Goal: Transaction & Acquisition: Purchase product/service

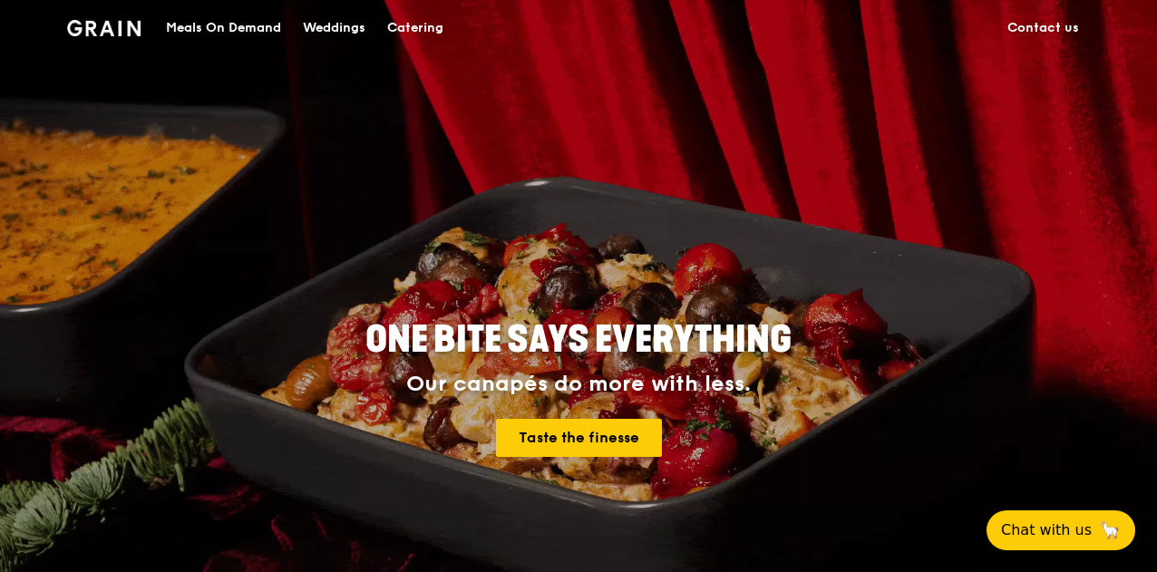
click at [266, 26] on div "Meals On Demand" at bounding box center [223, 28] width 115 height 54
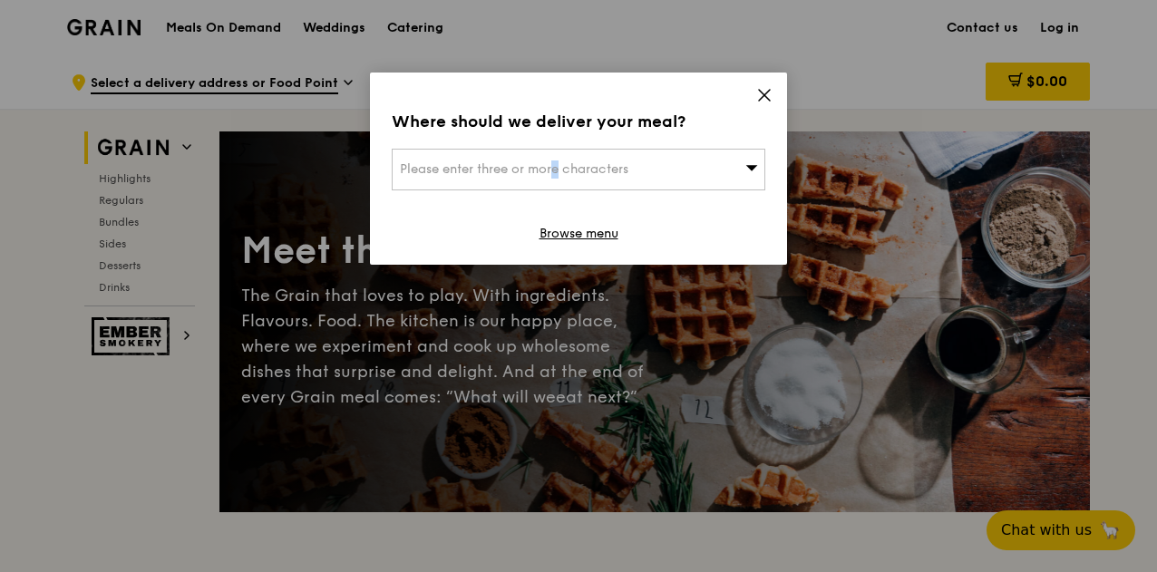
click at [500, 173] on span "Please enter three or more characters" at bounding box center [514, 168] width 229 height 15
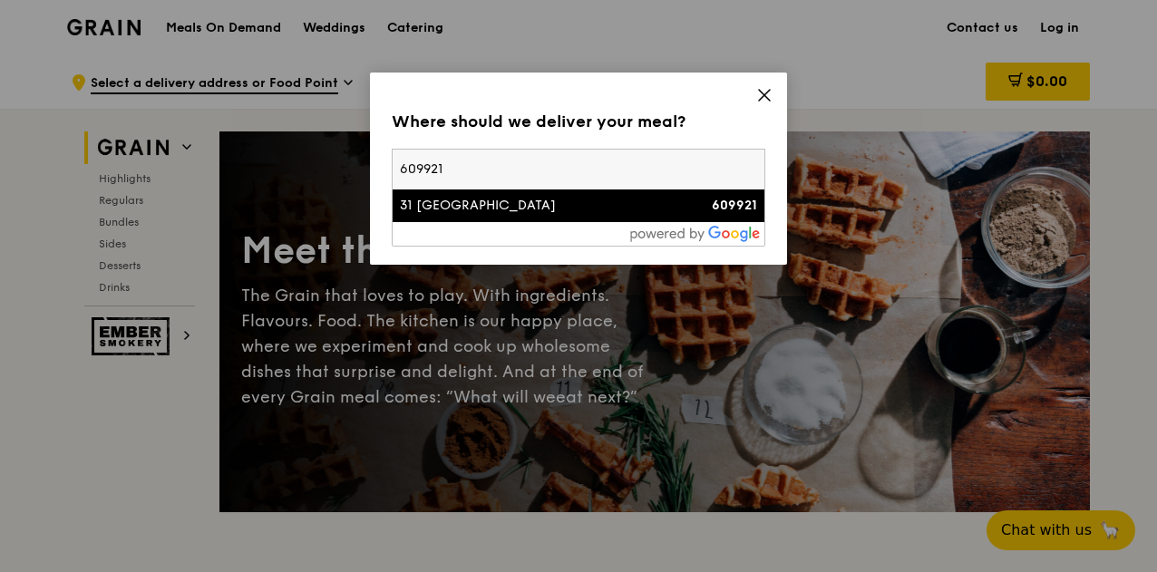
type input "609921"
click at [517, 204] on div "31 [GEOGRAPHIC_DATA]" at bounding box center [534, 206] width 268 height 18
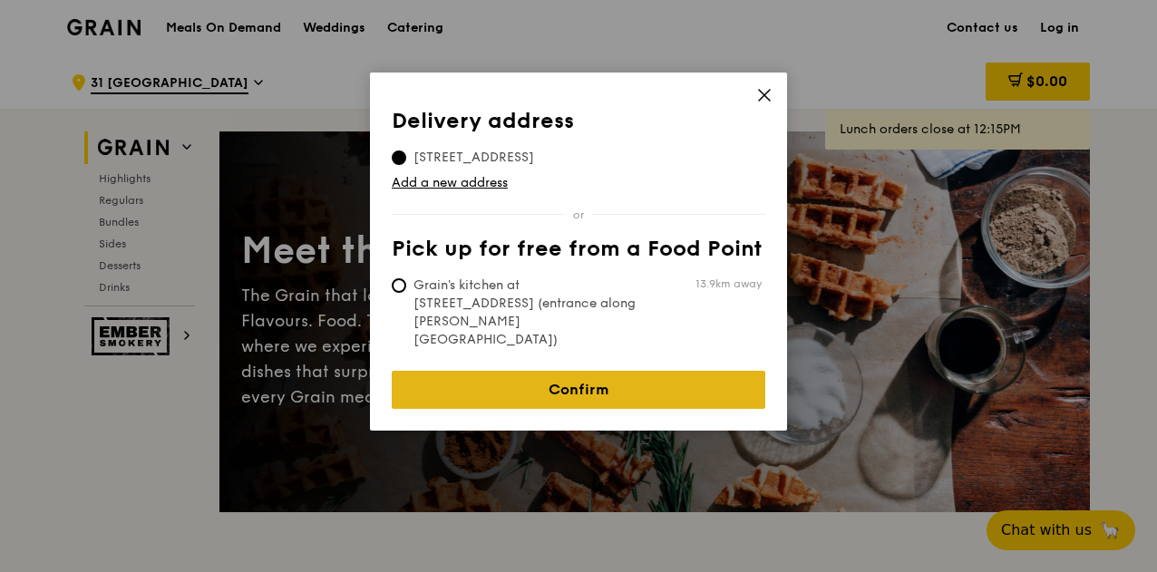
click at [517, 371] on link "Confirm" at bounding box center [579, 390] width 374 height 38
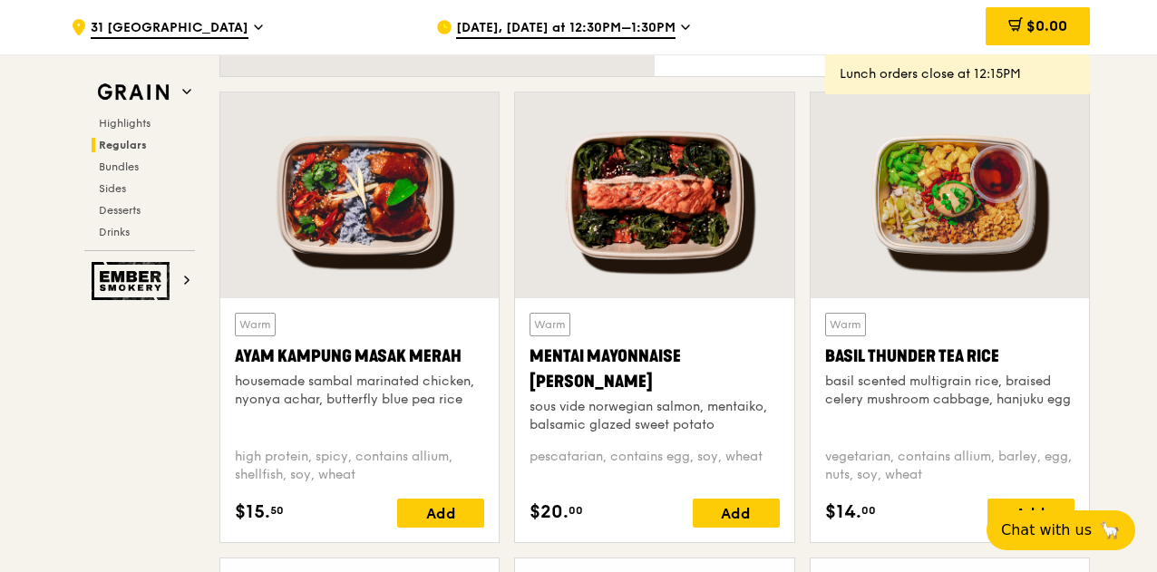
scroll to position [1693, 0]
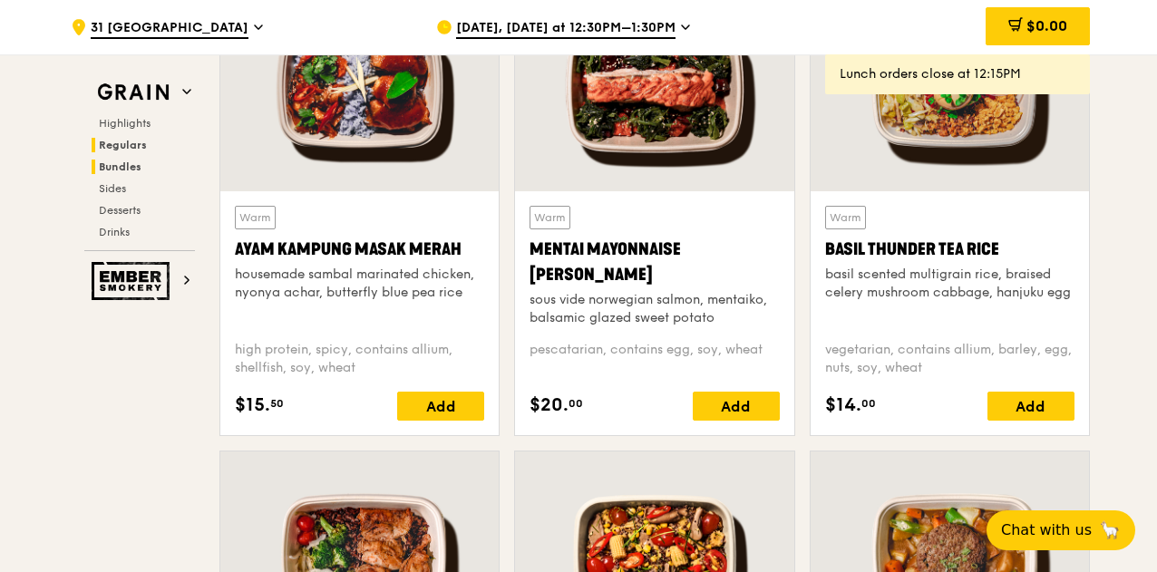
click at [131, 173] on h2 "Bundles" at bounding box center [143, 167] width 103 height 15
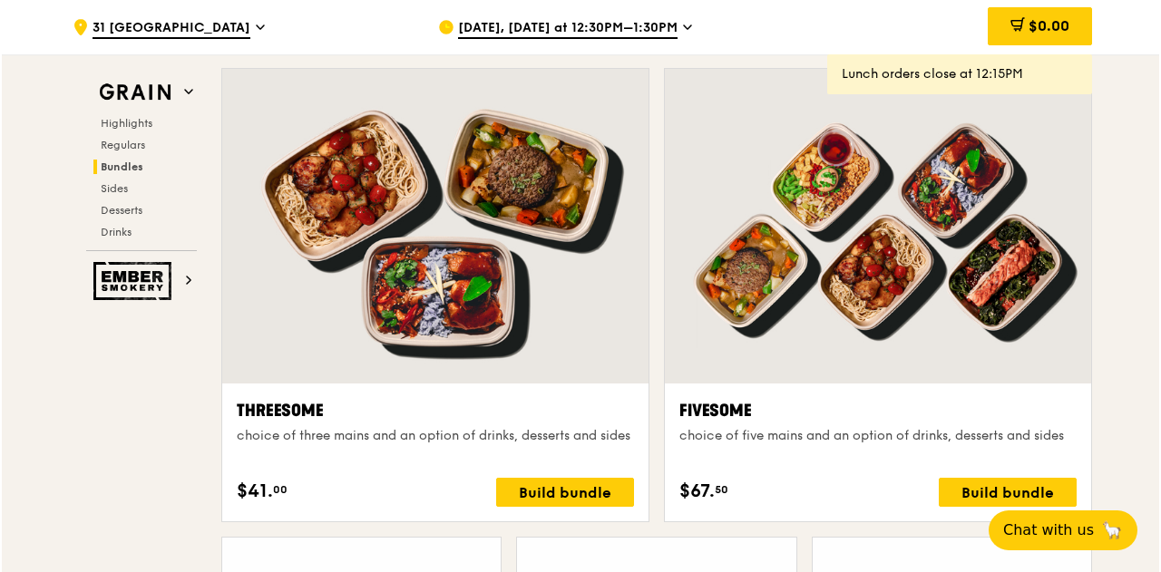
scroll to position [3333, 0]
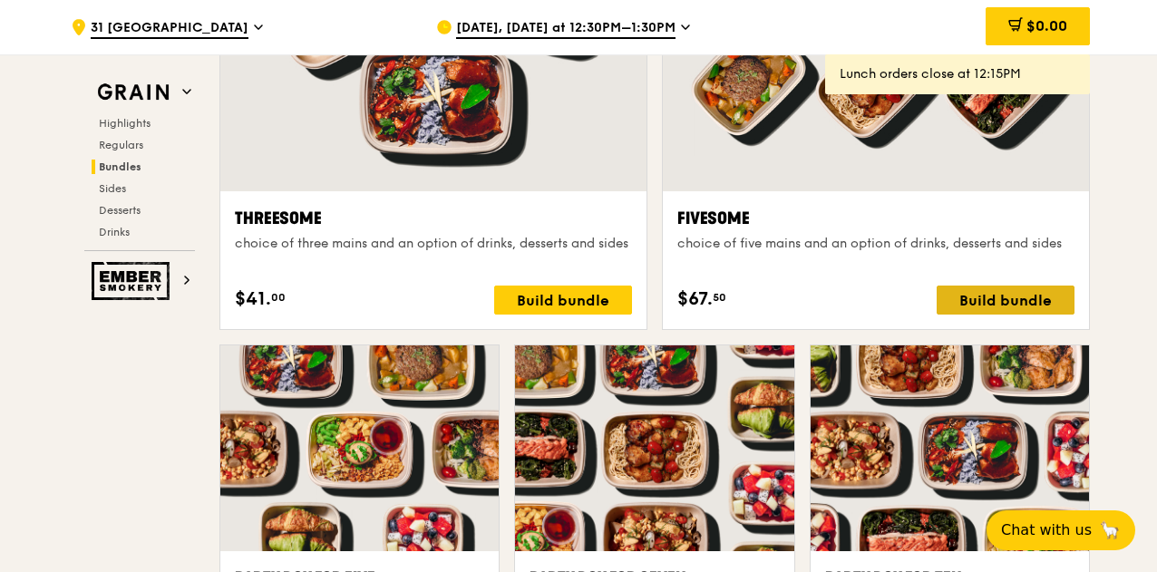
click at [974, 293] on div "Build bundle" at bounding box center [1006, 300] width 138 height 29
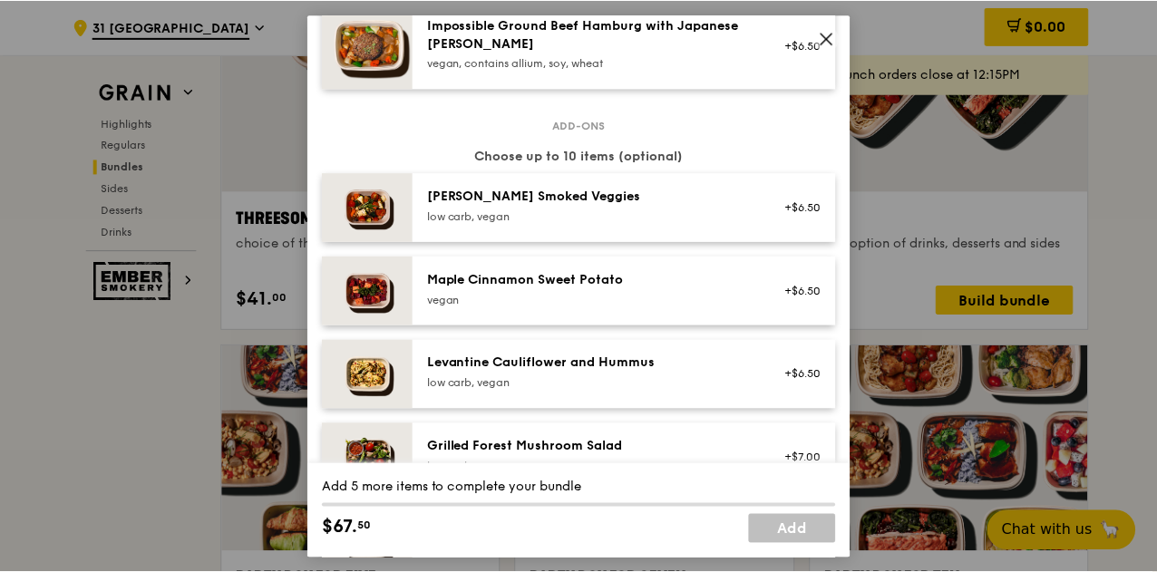
scroll to position [1956, 0]
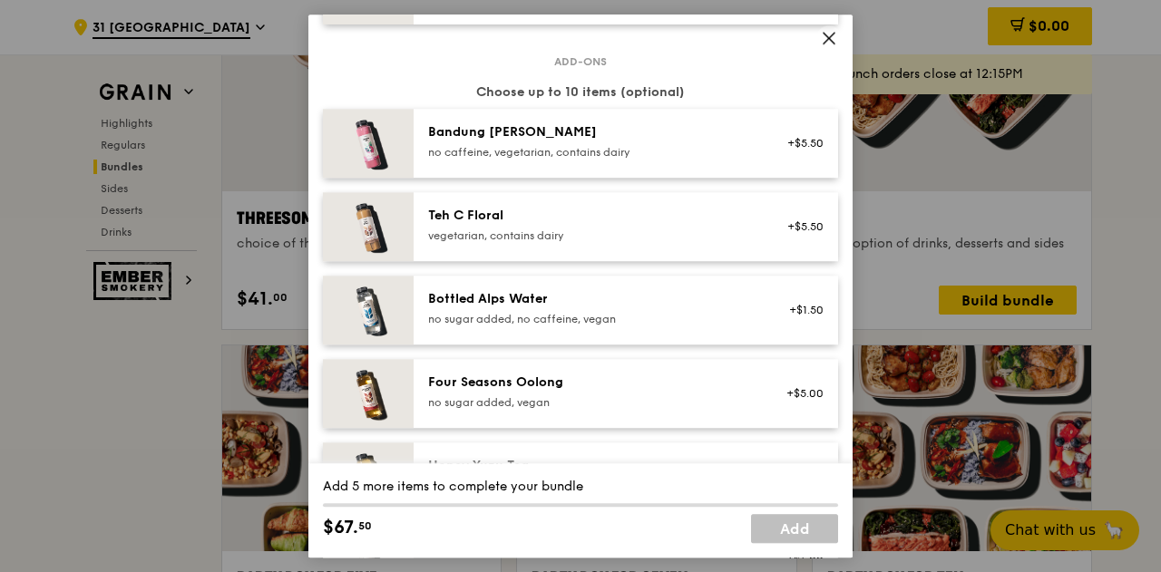
click at [829, 37] on icon at bounding box center [829, 38] width 11 height 11
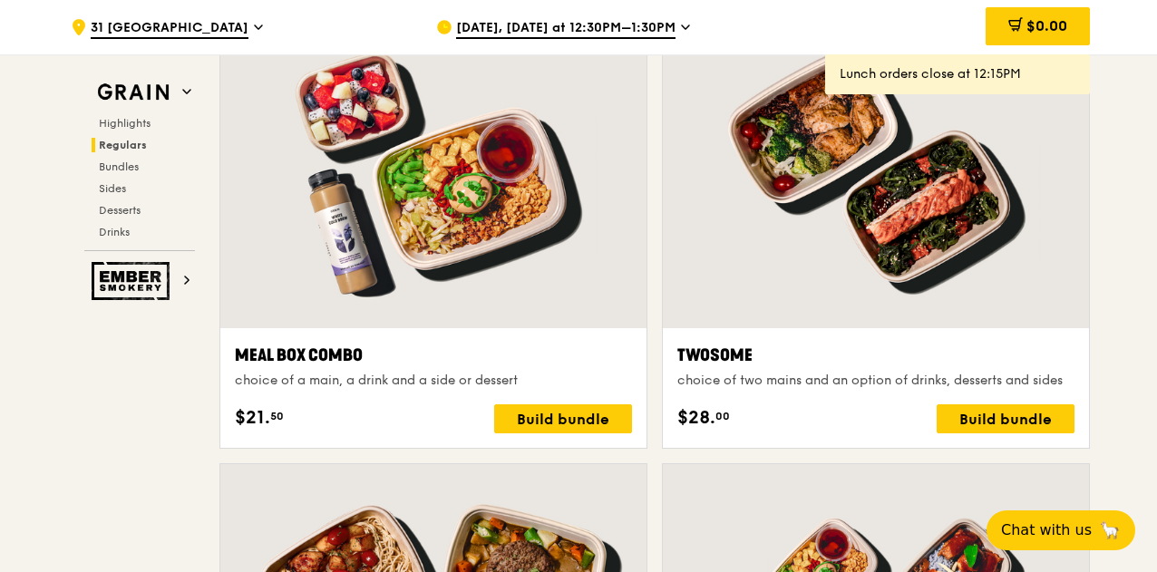
scroll to position [2487, 0]
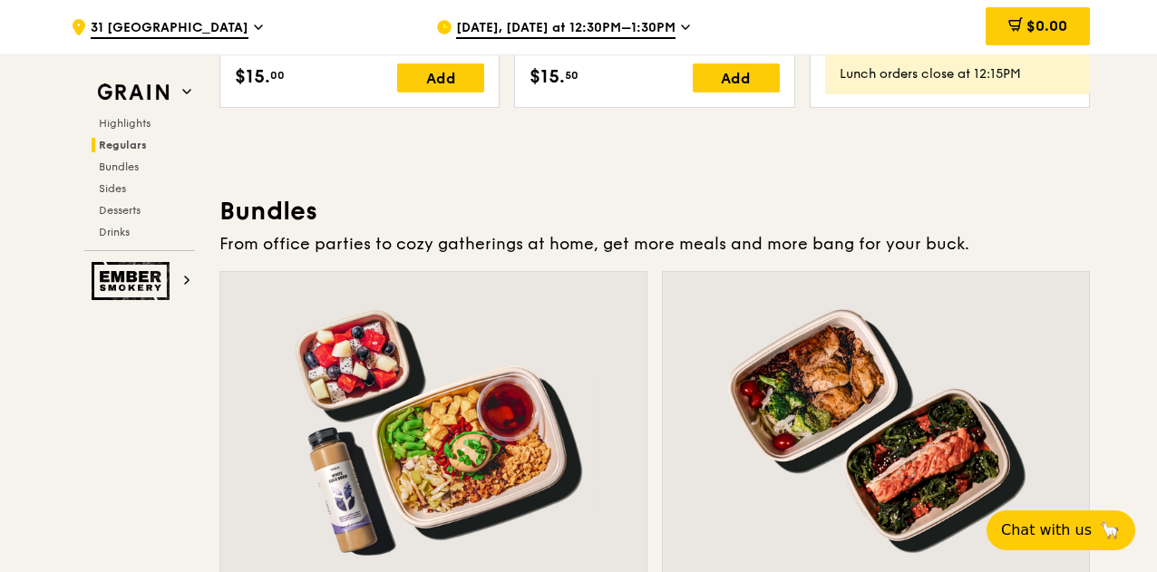
click at [604, 15] on div "[DATE], [DATE] at 12:30PM–1:30PM" at bounding box center [604, 27] width 337 height 54
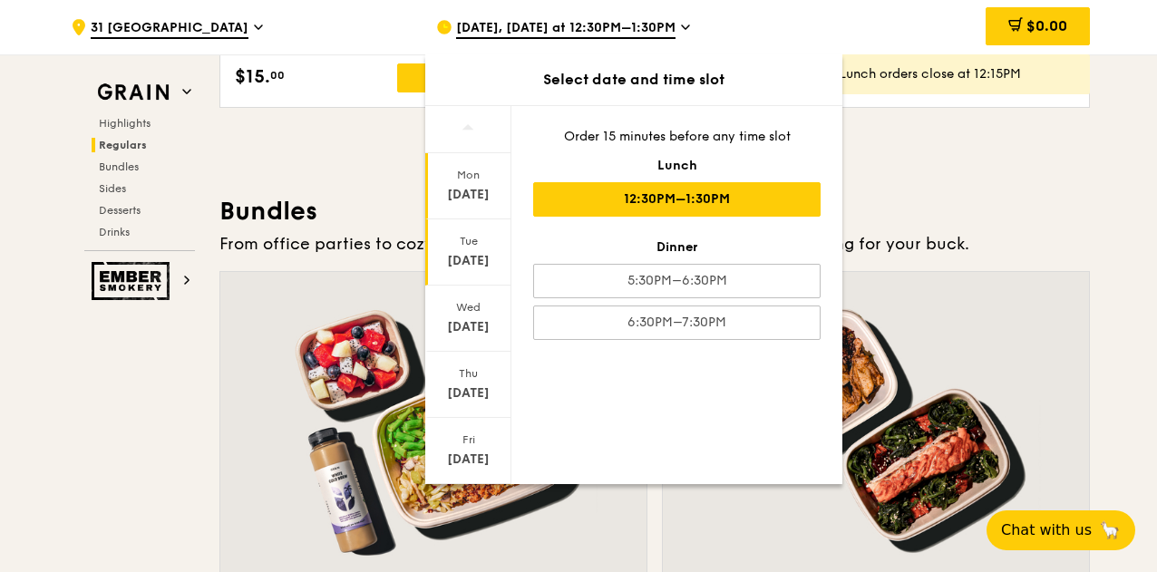
scroll to position [176, 0]
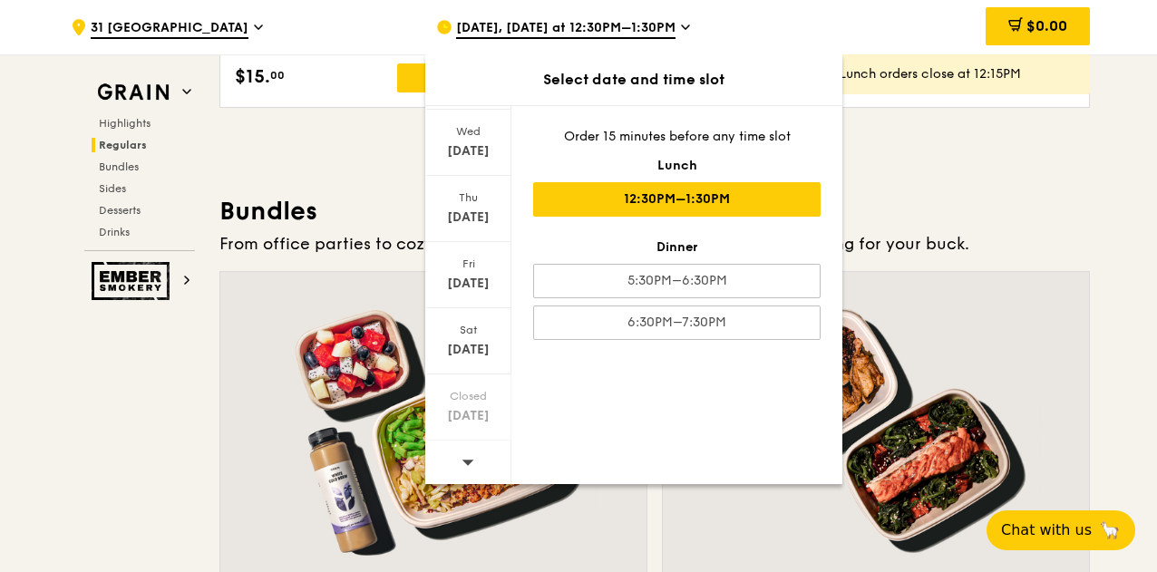
click at [473, 447] on div at bounding box center [468, 464] width 86 height 46
click at [483, 201] on div "Thu" at bounding box center [468, 197] width 81 height 15
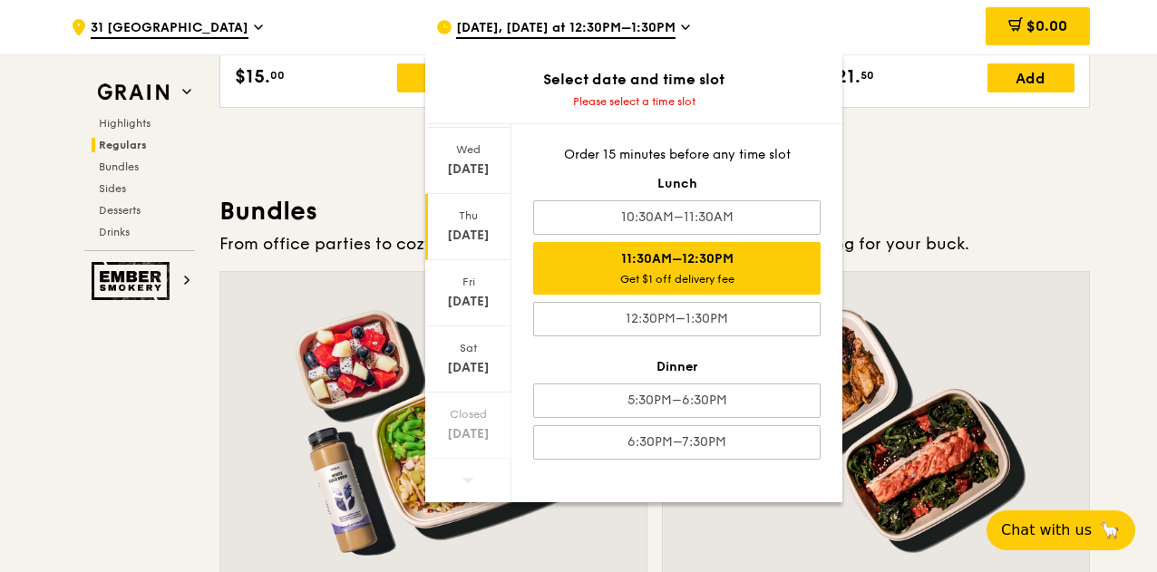
click at [752, 259] on div "11:30AM–12:30PM Get $1 off delivery fee" at bounding box center [677, 268] width 288 height 53
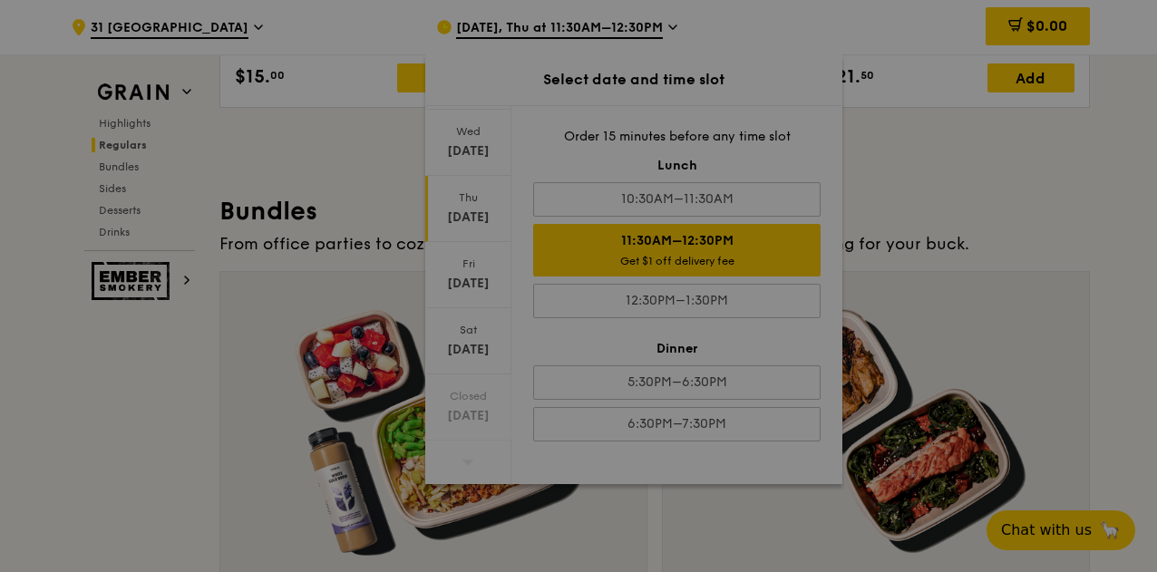
scroll to position [2480, 0]
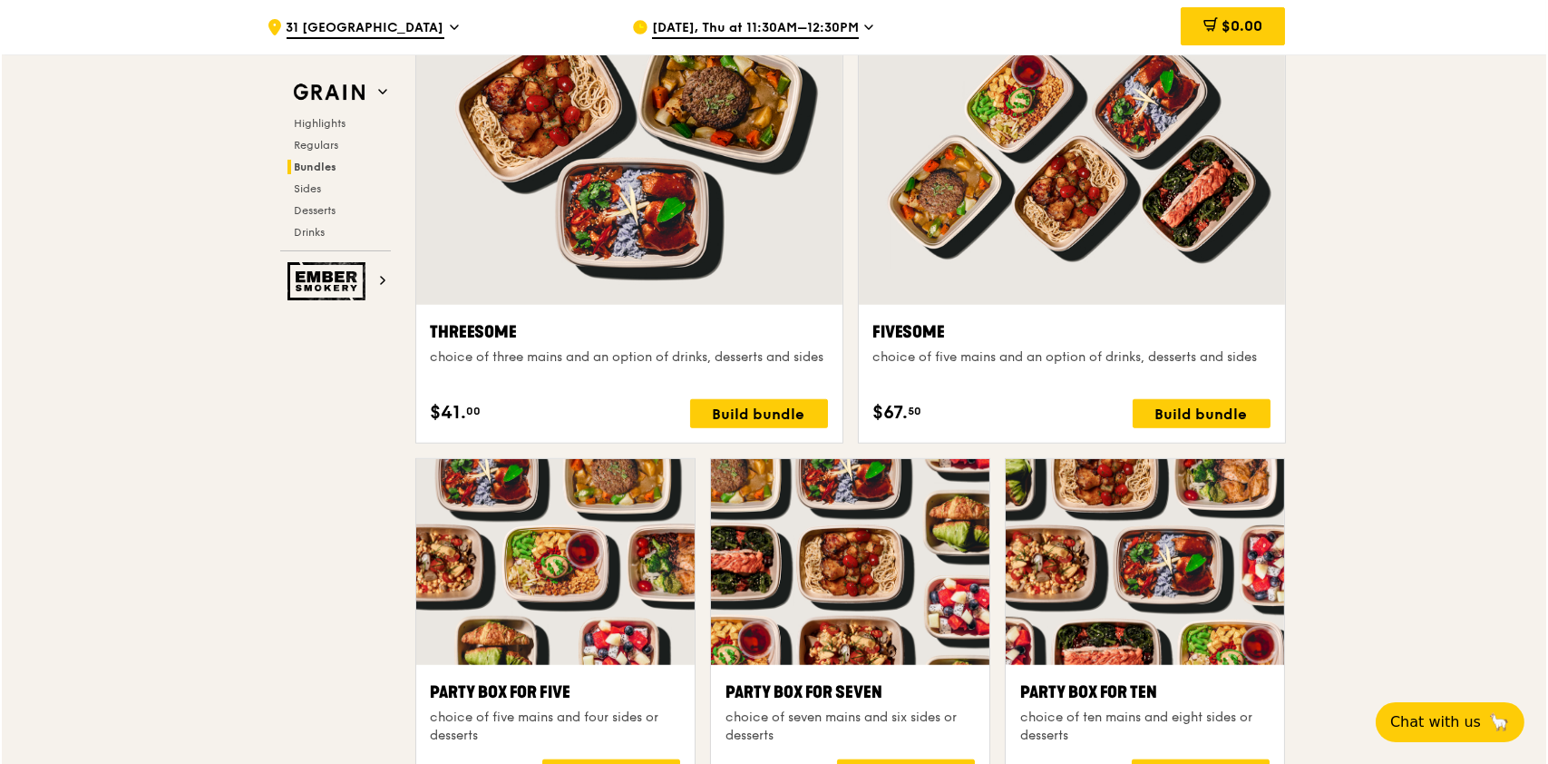
scroll to position [3288, 0]
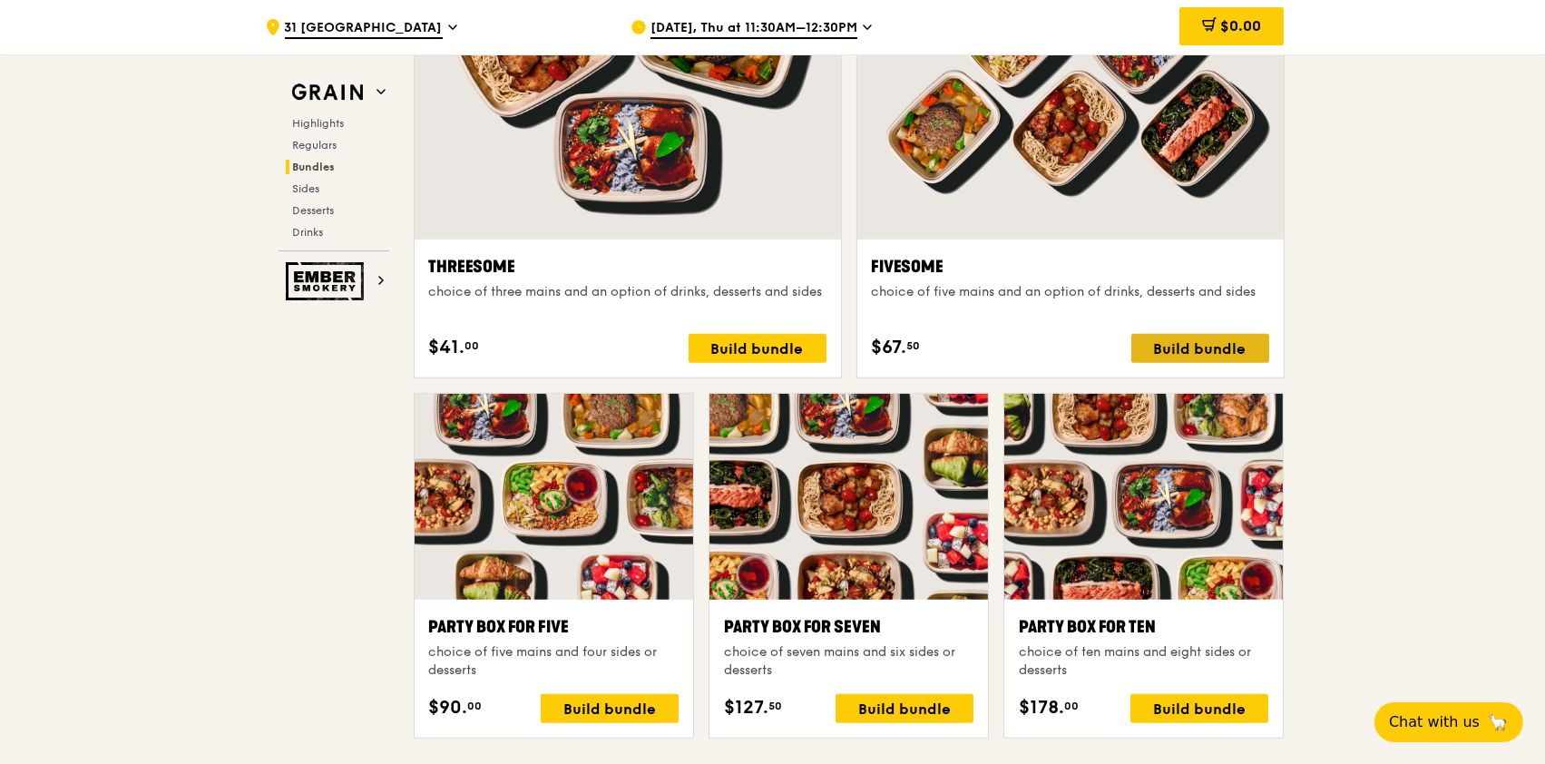
click at [1154, 335] on div "Build bundle" at bounding box center [1200, 348] width 138 height 29
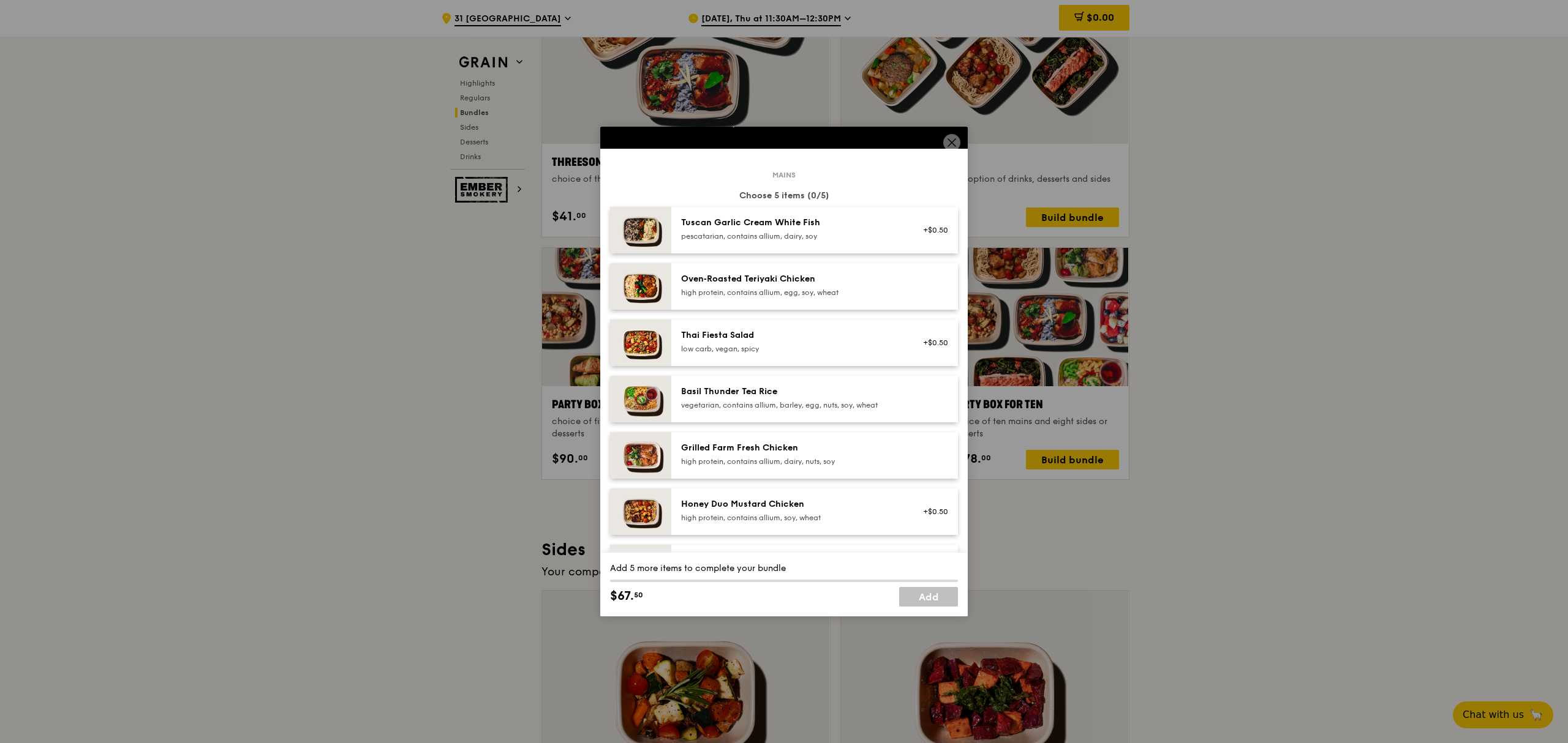
scroll to position [0, 0]
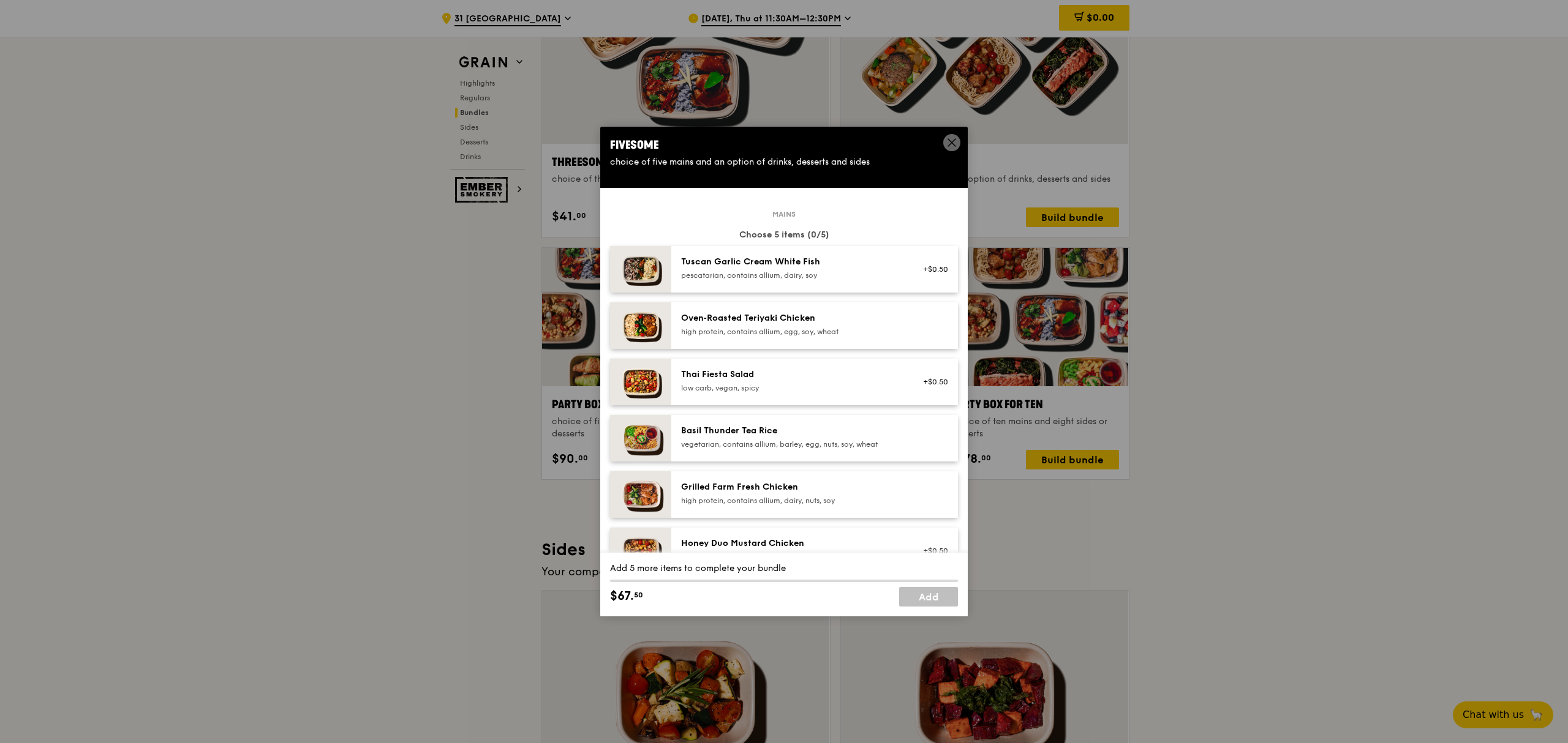
drag, startPoint x: 779, startPoint y: 270, endPoint x: 746, endPoint y: 260, distance: 34.5
click at [746, 260] on div "Tuscan Garlic Cream White Fish" at bounding box center [791, 262] width 220 height 12
click at [781, 269] on div "Tuscan Garlic Cream White Fish pescatarian, contains allium, dairy, soy" at bounding box center [791, 268] width 220 height 24
click at [781, 273] on link "Remove" at bounding box center [934, 275] width 28 height 9
click at [781, 273] on div "+$0.50" at bounding box center [932, 269] width 32 height 10
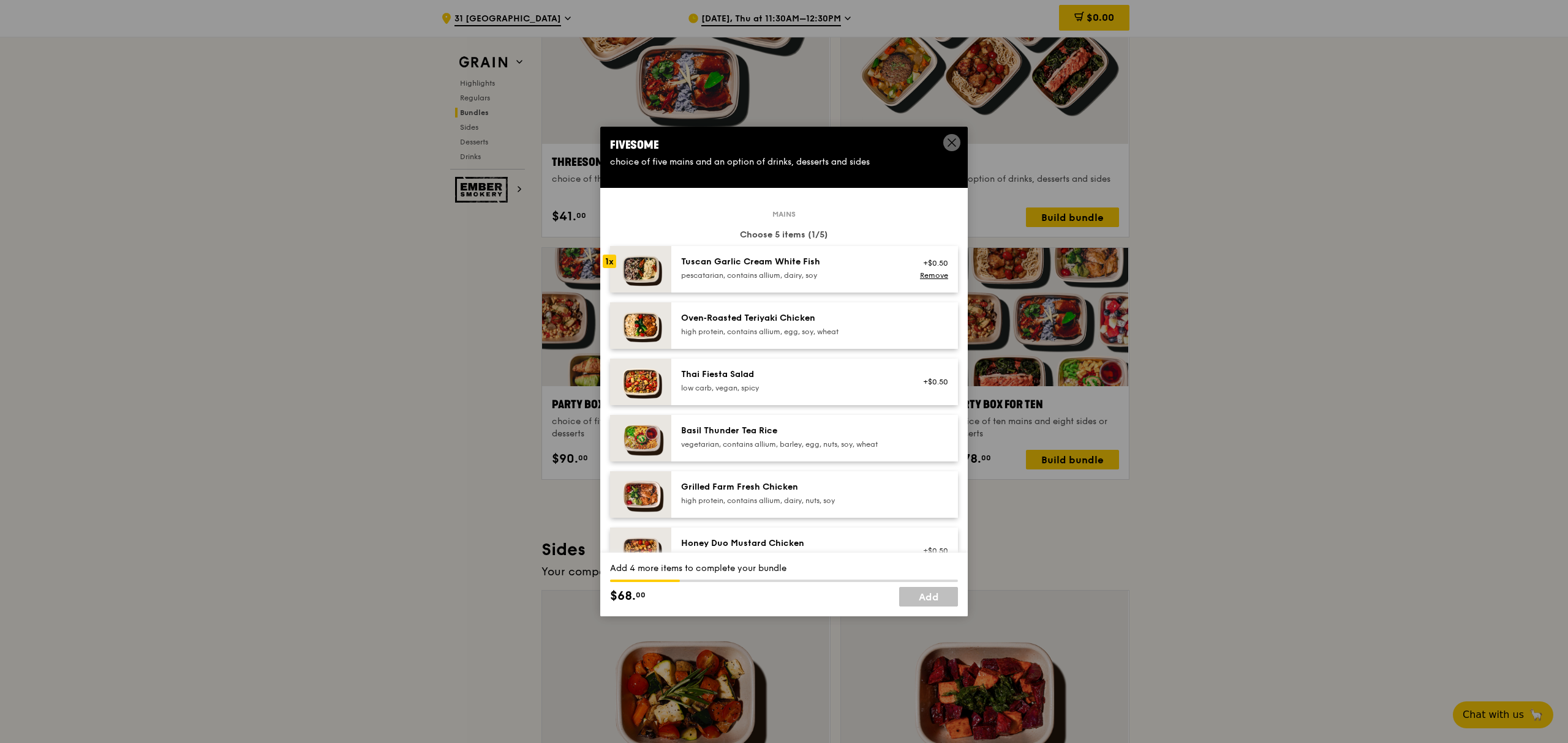
click at [653, 272] on img at bounding box center [640, 269] width 61 height 47
click at [781, 272] on link "Remove" at bounding box center [934, 275] width 28 height 9
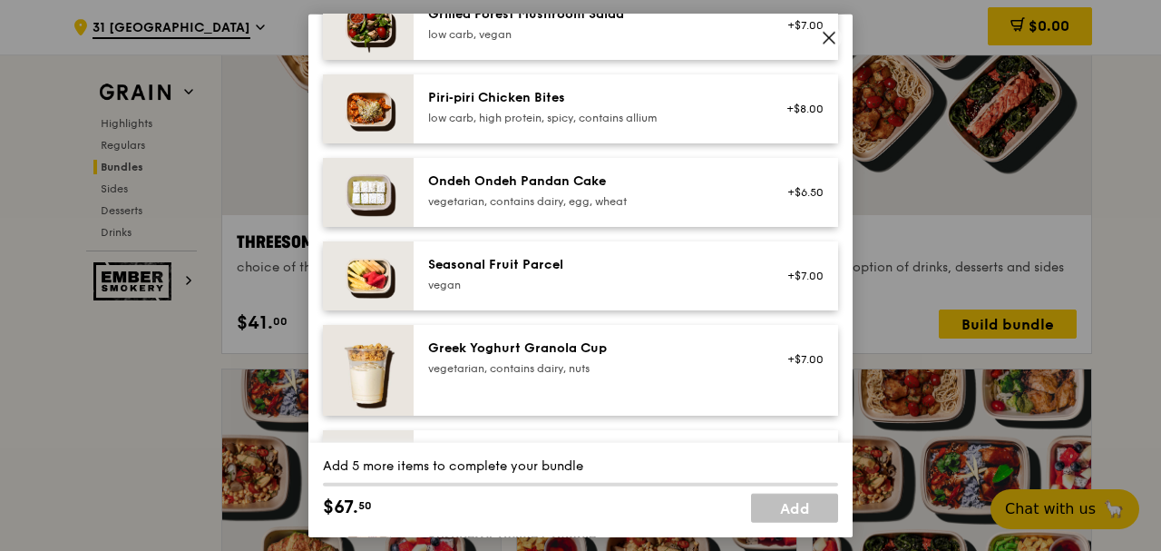
scroll to position [887, 0]
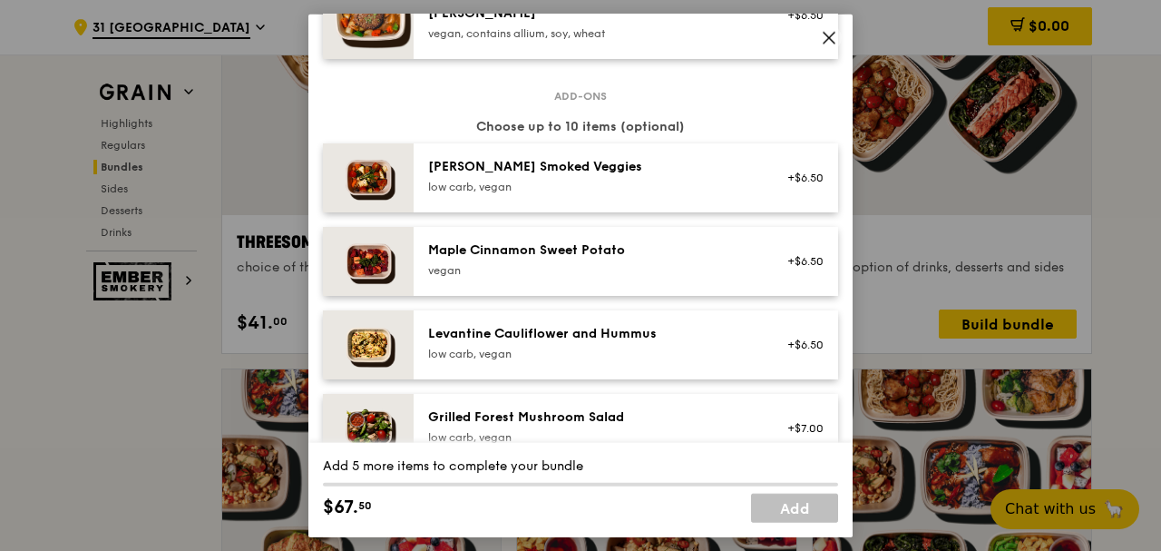
drag, startPoint x: 575, startPoint y: 167, endPoint x: 472, endPoint y: 157, distance: 103.9
click at [475, 157] on div "[PERSON_NAME] Smoked Veggies" at bounding box center [591, 166] width 326 height 18
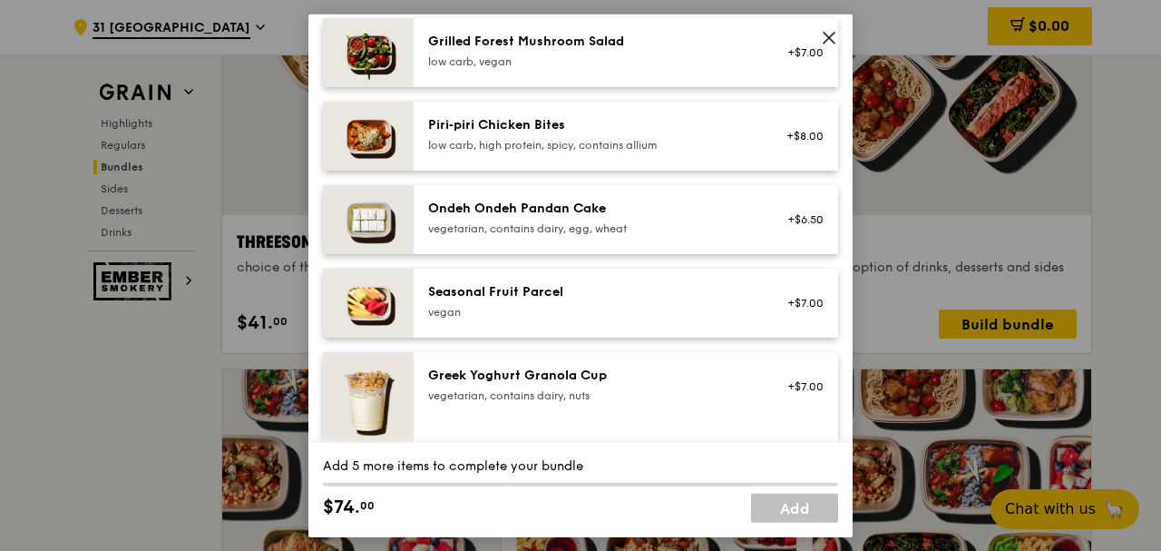
scroll to position [1290, 0]
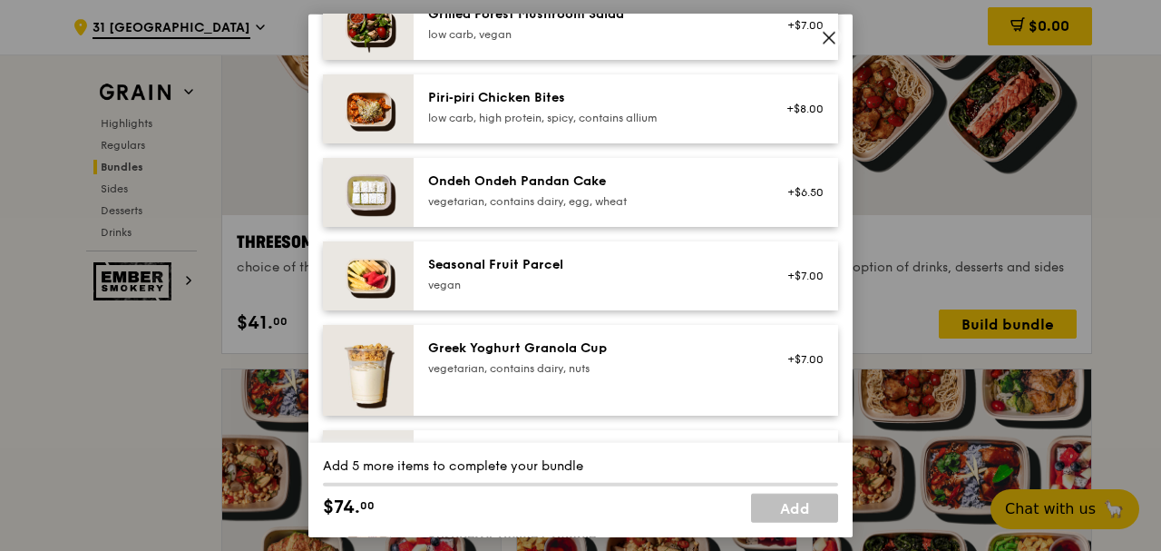
click at [828, 40] on icon at bounding box center [829, 37] width 16 height 16
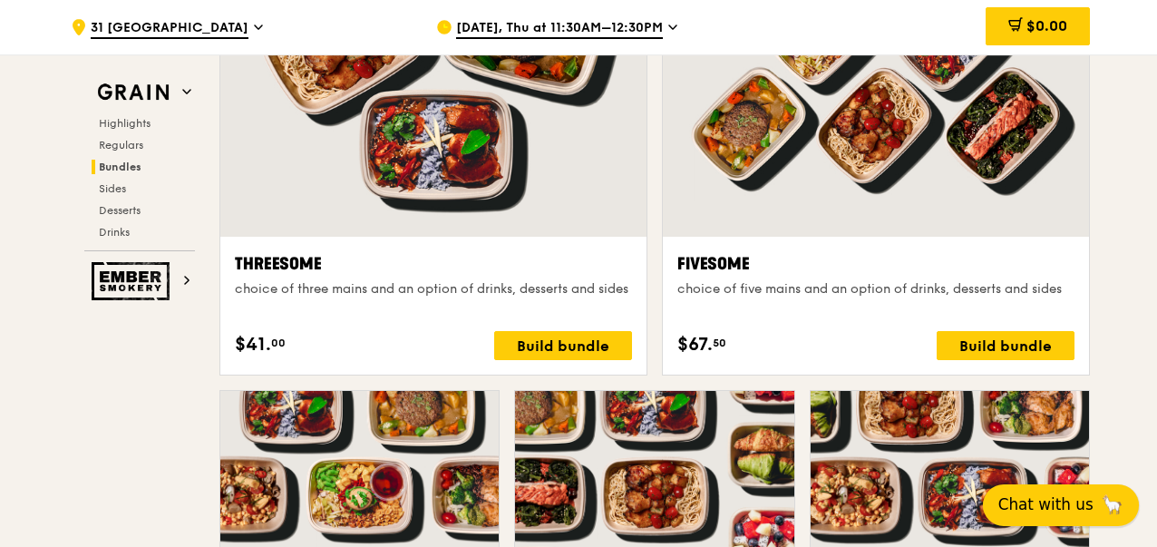
click at [1039, 507] on span "Chat with us" at bounding box center [1046, 504] width 95 height 23
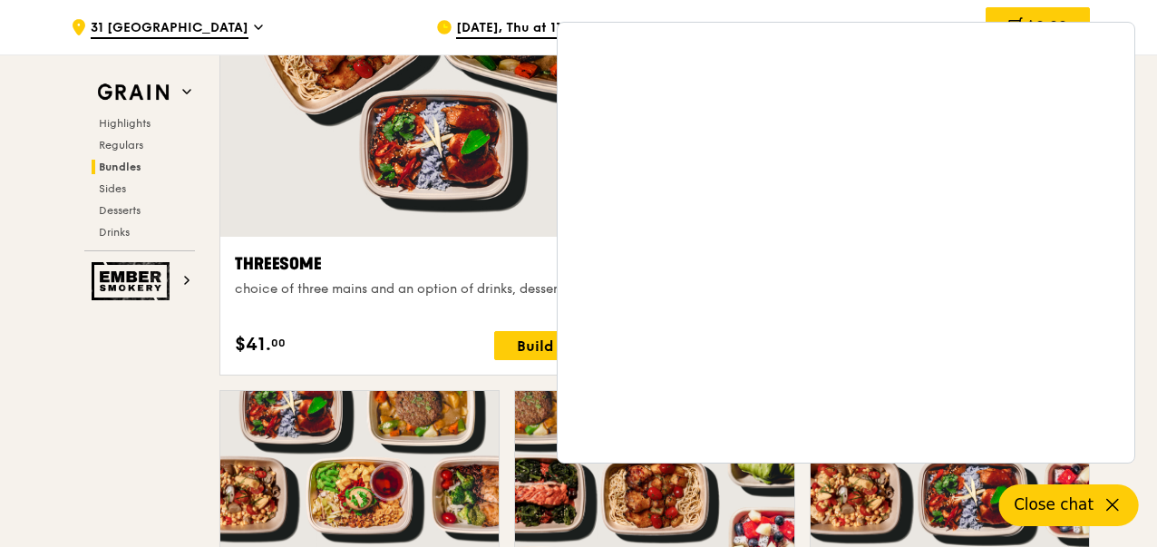
click at [1107, 498] on icon at bounding box center [1113, 505] width 22 height 22
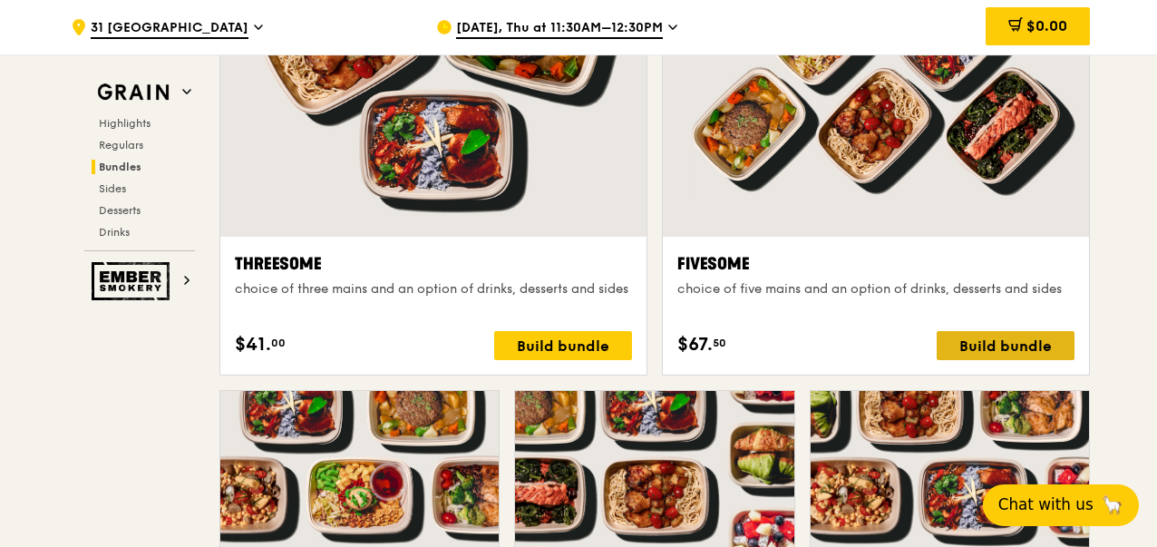
click at [971, 341] on div "Build bundle" at bounding box center [1006, 345] width 138 height 29
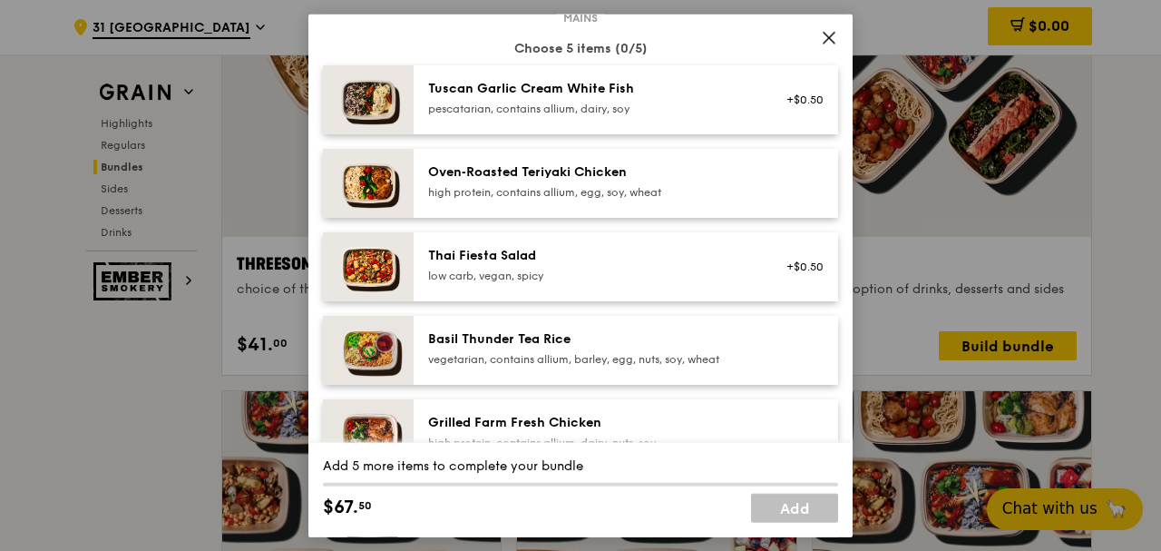
scroll to position [86, 0]
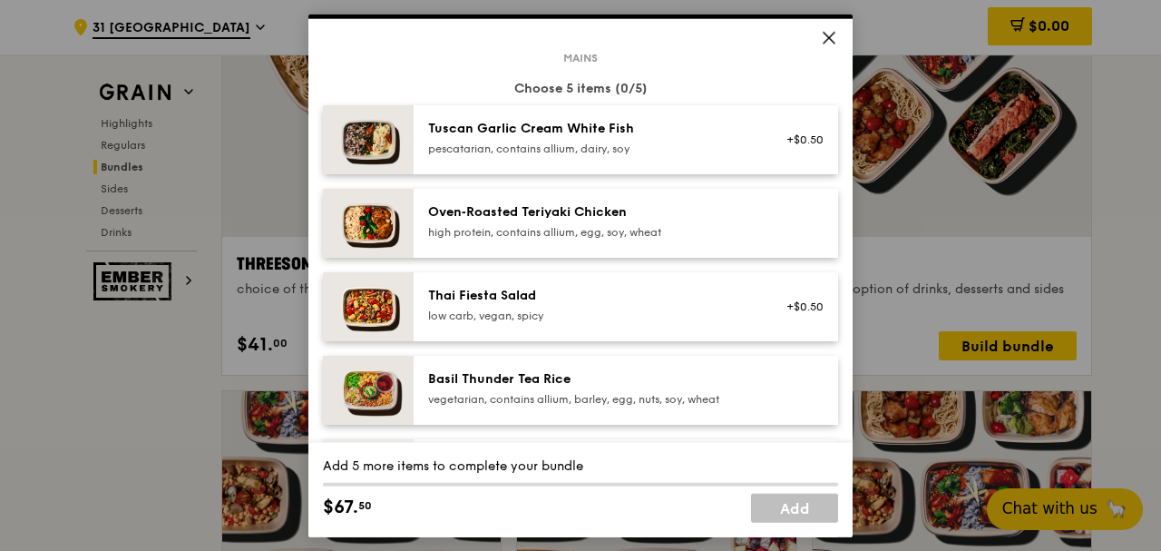
click at [657, 234] on div "high protein, contains allium, egg, soy, wheat" at bounding box center [591, 231] width 326 height 15
click at [671, 149] on div "pescatarian, contains allium, dairy, soy" at bounding box center [591, 148] width 326 height 15
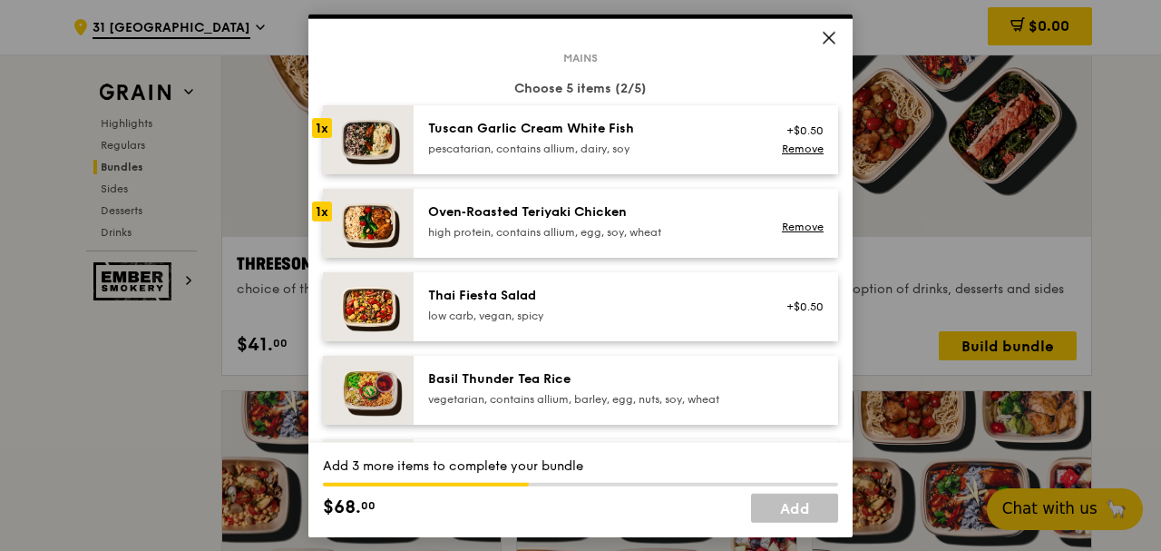
scroll to position [248, 0]
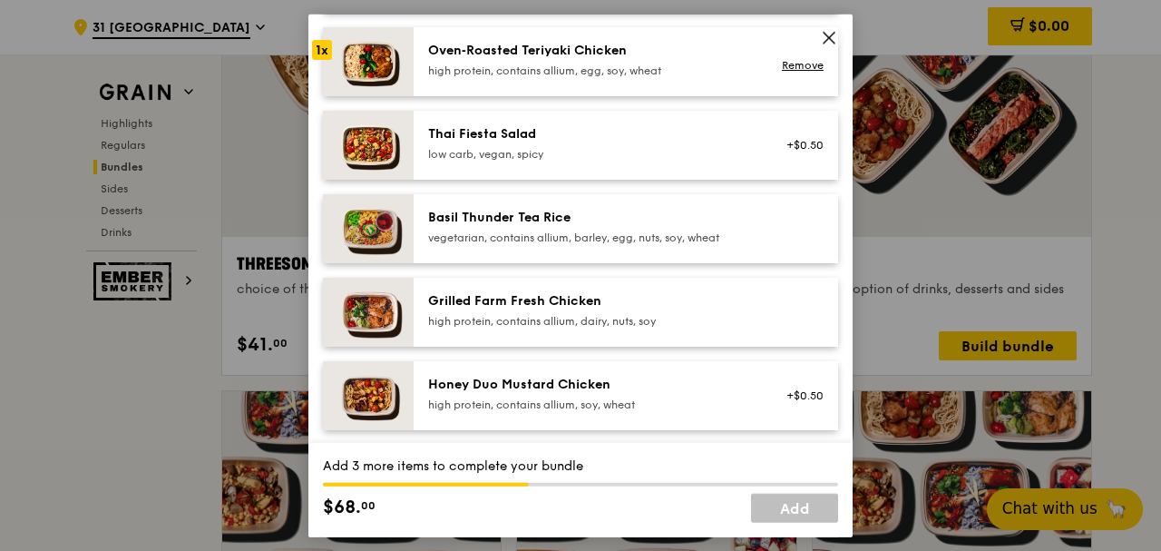
click at [664, 223] on div "Basil Thunder Tea Rice" at bounding box center [591, 217] width 326 height 18
click at [689, 165] on div "Thai Fiesta Salad low carb, vegan, spicy +$0.50" at bounding box center [626, 144] width 424 height 69
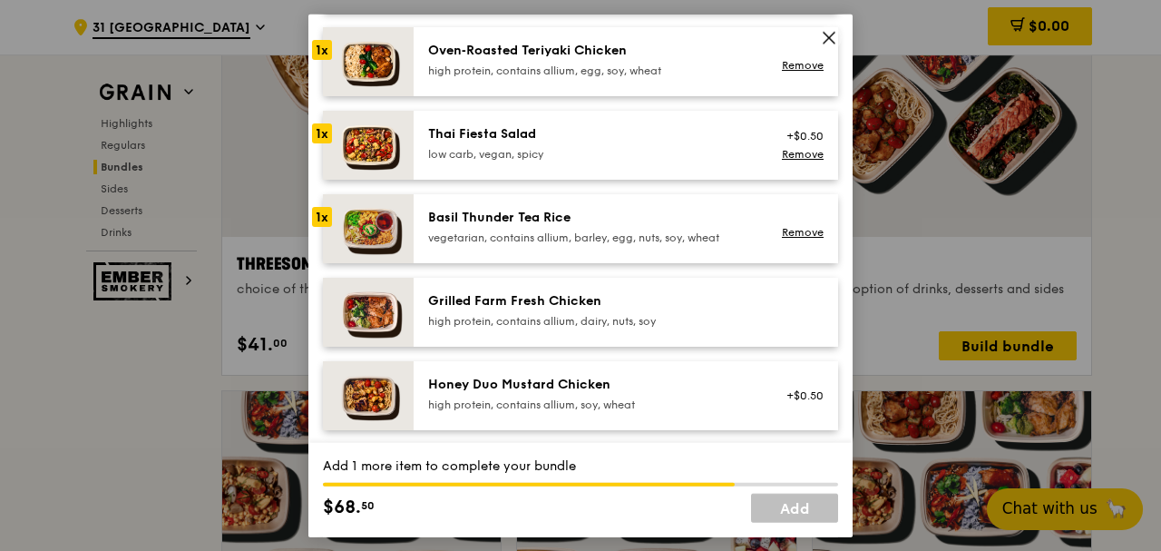
click at [653, 325] on div "high protein, contains allium, dairy, nuts, soy" at bounding box center [591, 320] width 326 height 15
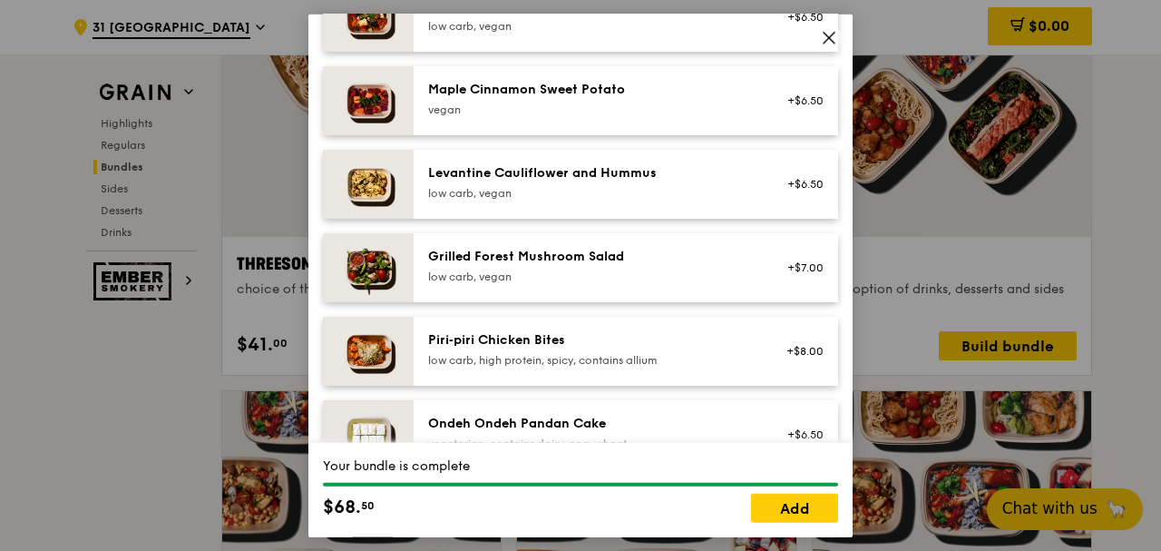
scroll to position [887, 0]
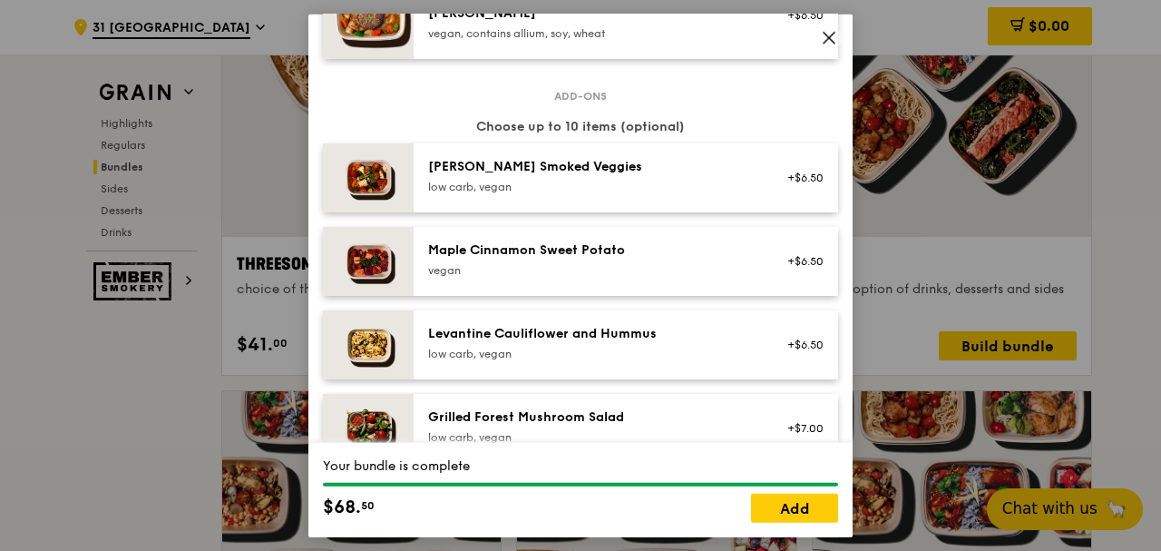
click at [664, 200] on div "[PERSON_NAME] Smoked Veggies low carb, vegan +$6.50" at bounding box center [626, 176] width 424 height 69
click at [639, 265] on div "vegan" at bounding box center [591, 269] width 326 height 15
click at [630, 349] on div "low carb, vegan" at bounding box center [591, 353] width 326 height 15
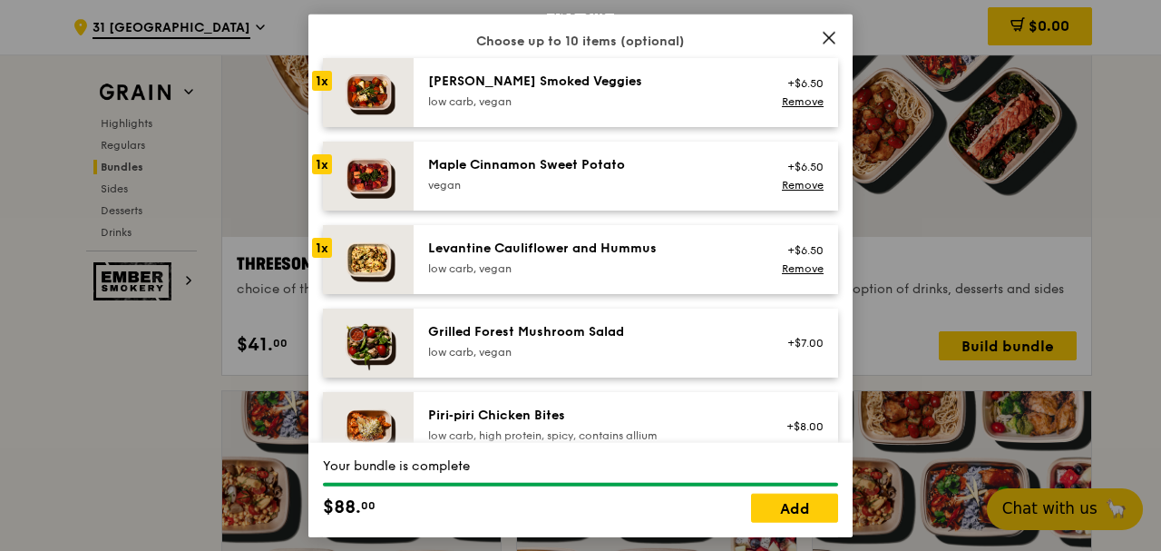
scroll to position [1048, 0]
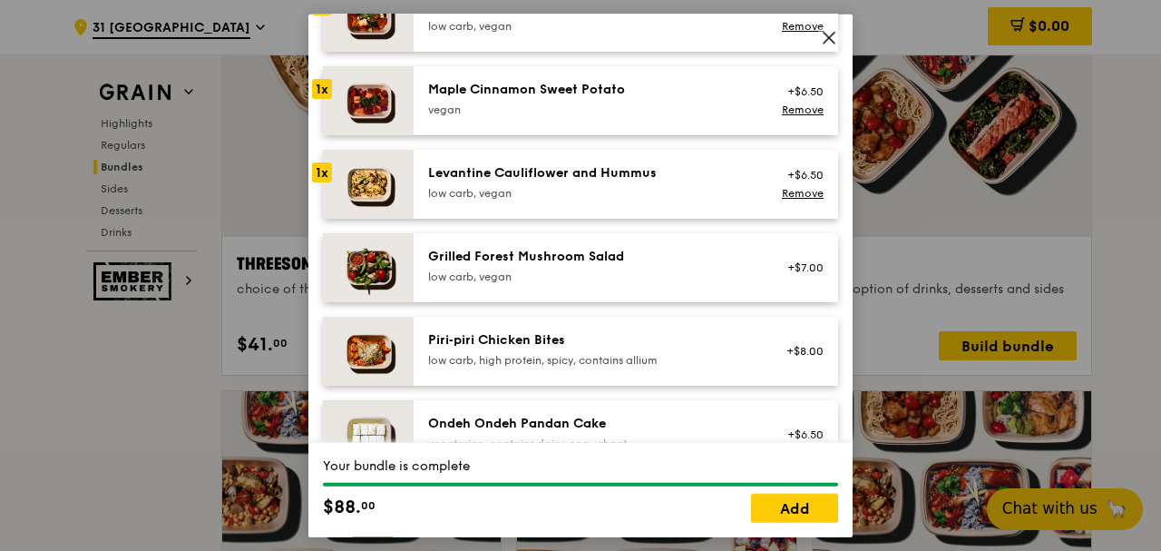
click at [671, 287] on div "Grilled Forest Mushroom Salad low carb, vegan +$7.00" at bounding box center [626, 266] width 424 height 69
click at [653, 346] on div "Piri‑piri Chicken Bites" at bounding box center [591, 339] width 326 height 18
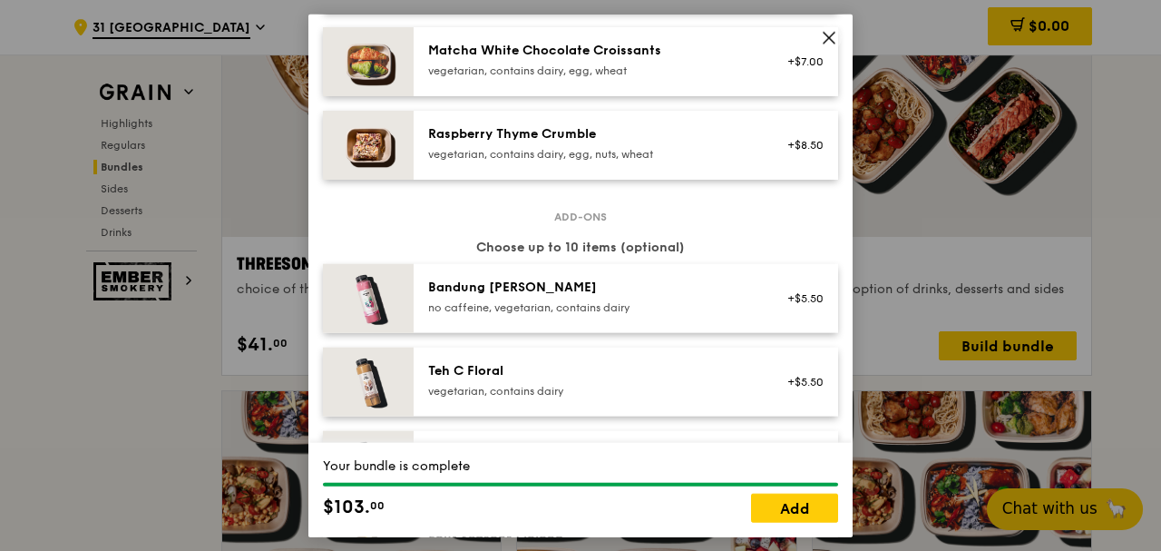
scroll to position [1773, 0]
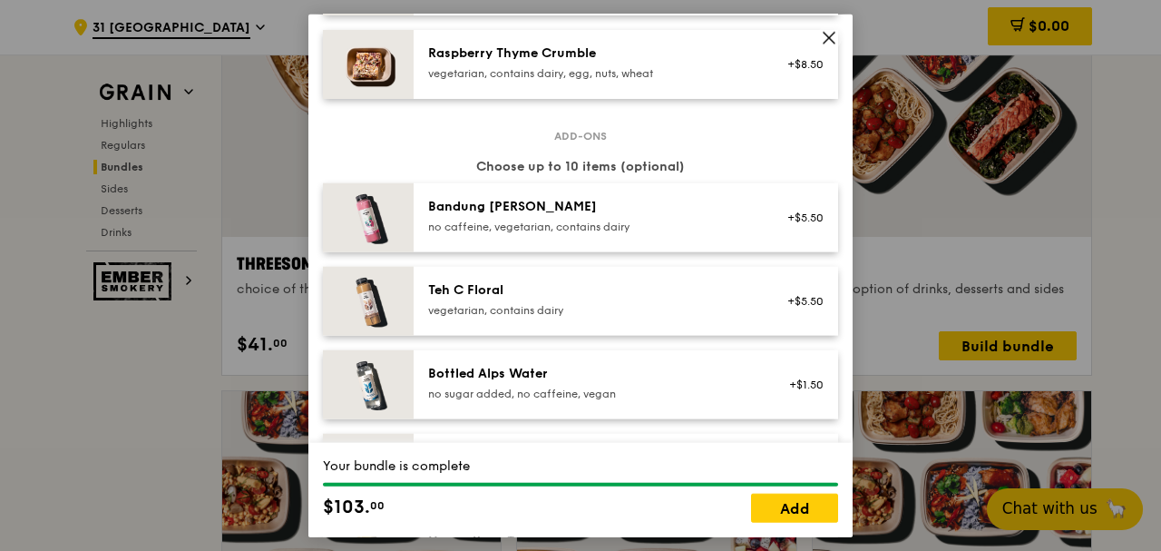
click at [676, 227] on div "no caffeine, vegetarian, contains dairy" at bounding box center [591, 226] width 326 height 15
click at [664, 296] on div "Teh C Floral" at bounding box center [591, 289] width 326 height 18
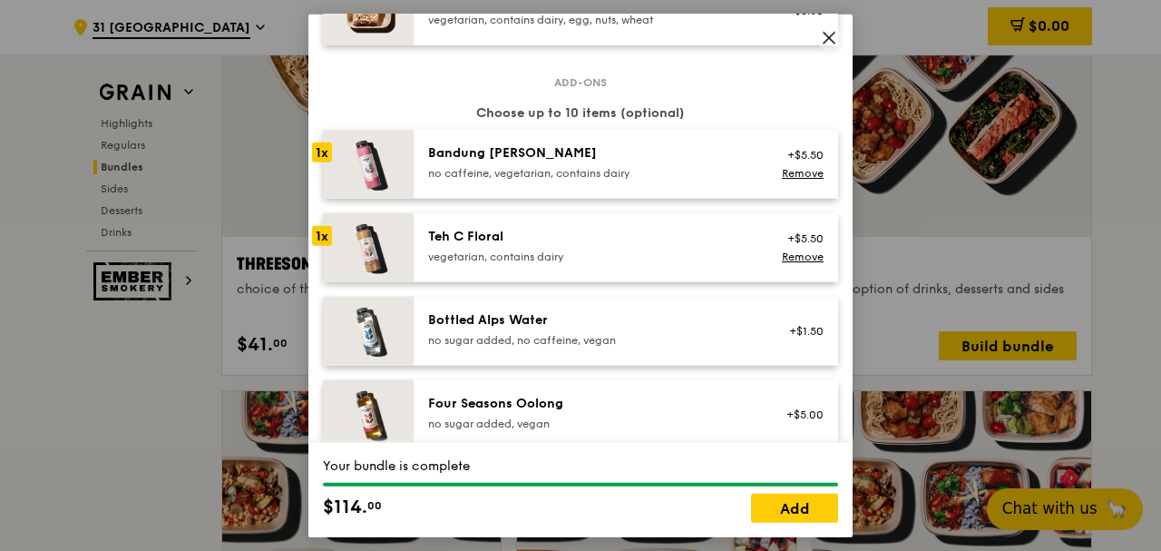
scroll to position [1935, 0]
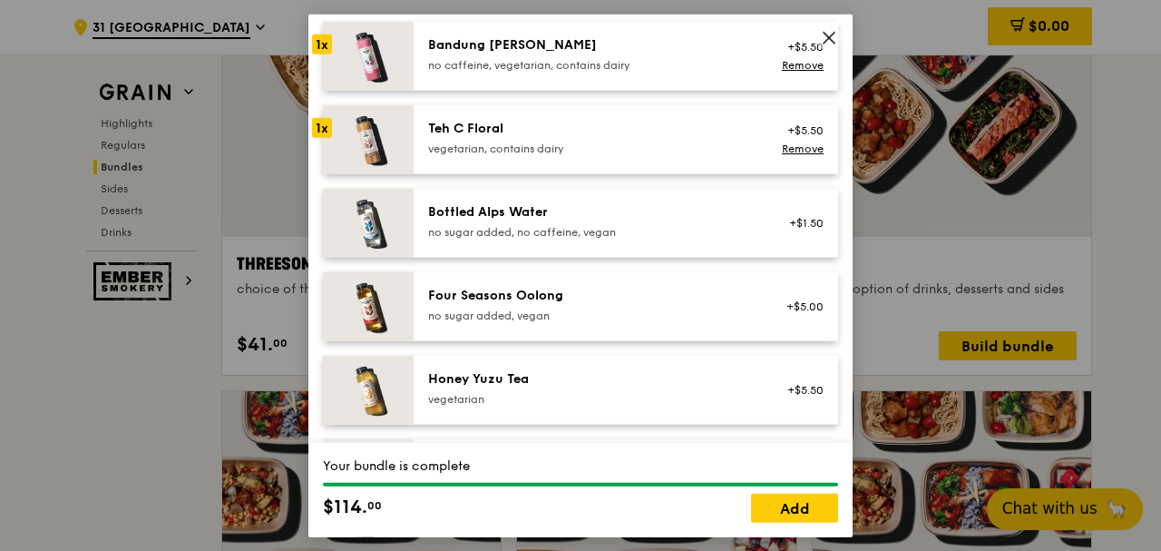
click at [646, 319] on div "no sugar added, vegan" at bounding box center [591, 314] width 326 height 15
click at [631, 376] on div "Honey Yuzu Tea" at bounding box center [591, 378] width 326 height 18
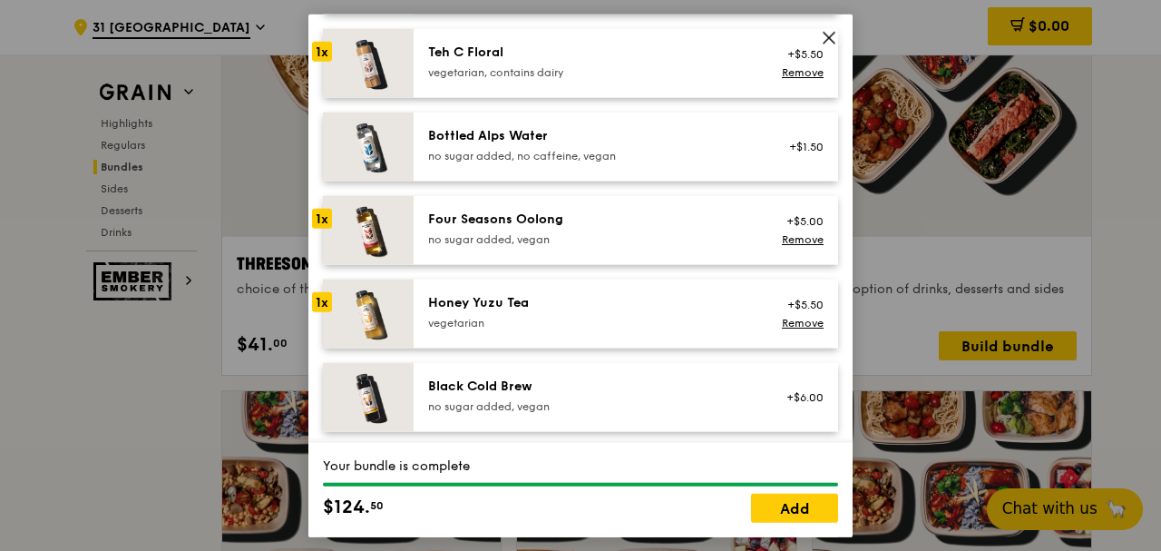
scroll to position [2096, 0]
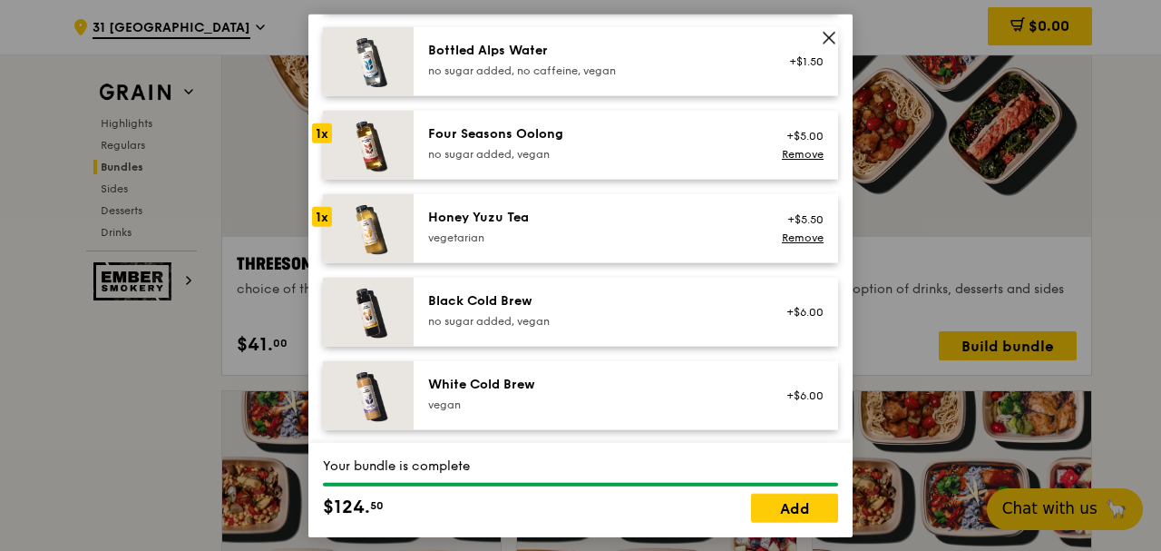
click at [637, 305] on div "Black Cold Brew" at bounding box center [591, 300] width 326 height 18
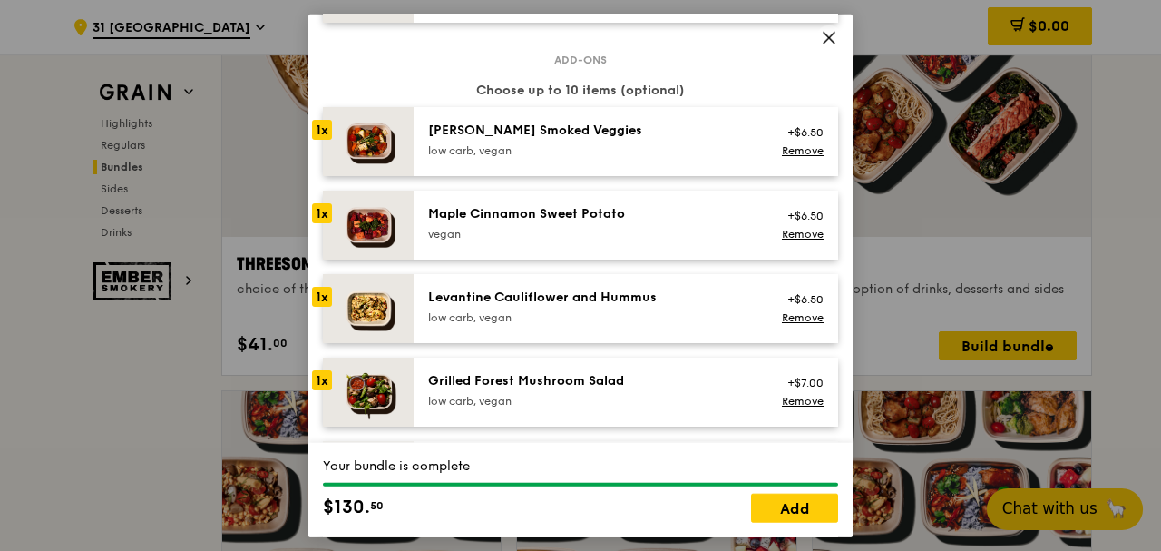
scroll to position [973, 0]
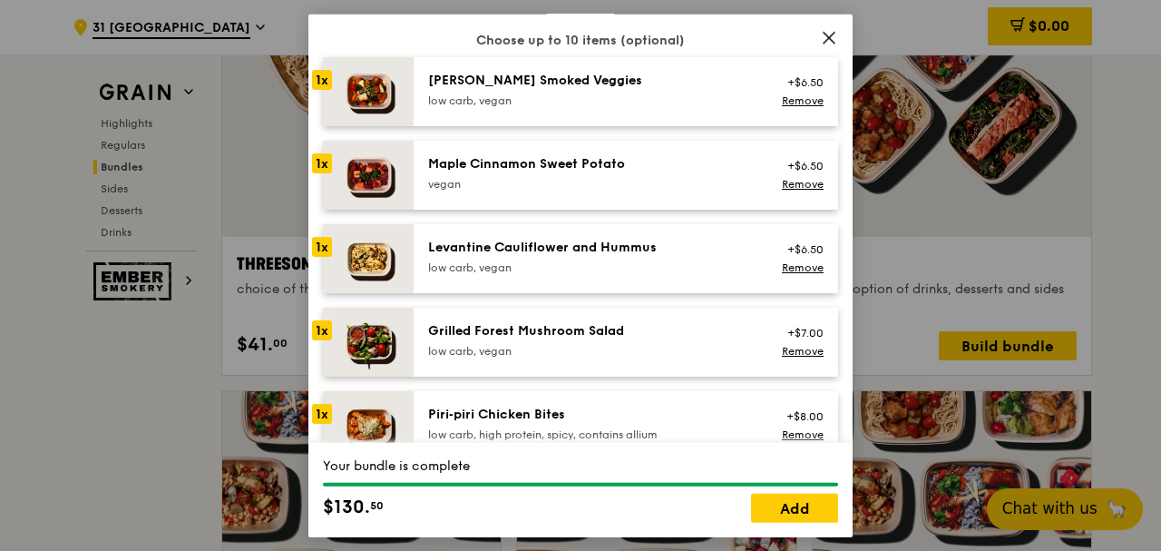
click at [332, 86] on img at bounding box center [368, 90] width 91 height 69
click at [785, 96] on link "Remove" at bounding box center [803, 99] width 42 height 13
click at [787, 181] on link "Remove" at bounding box center [803, 183] width 42 height 13
click at [782, 265] on link "Remove" at bounding box center [803, 266] width 42 height 13
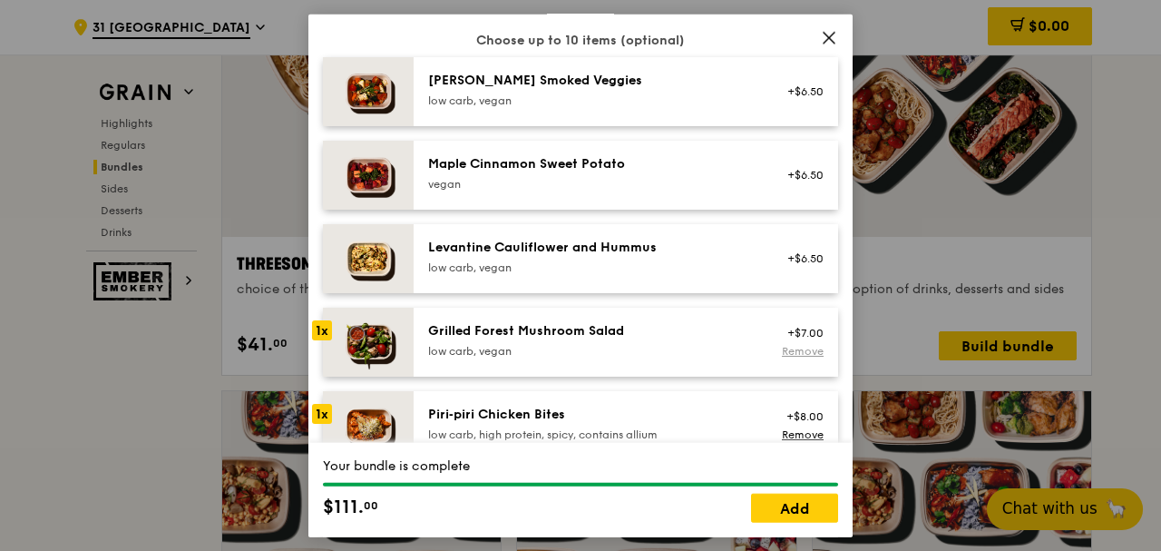
click at [796, 352] on link "Remove" at bounding box center [803, 350] width 42 height 13
click at [786, 435] on link "Remove" at bounding box center [803, 433] width 42 height 13
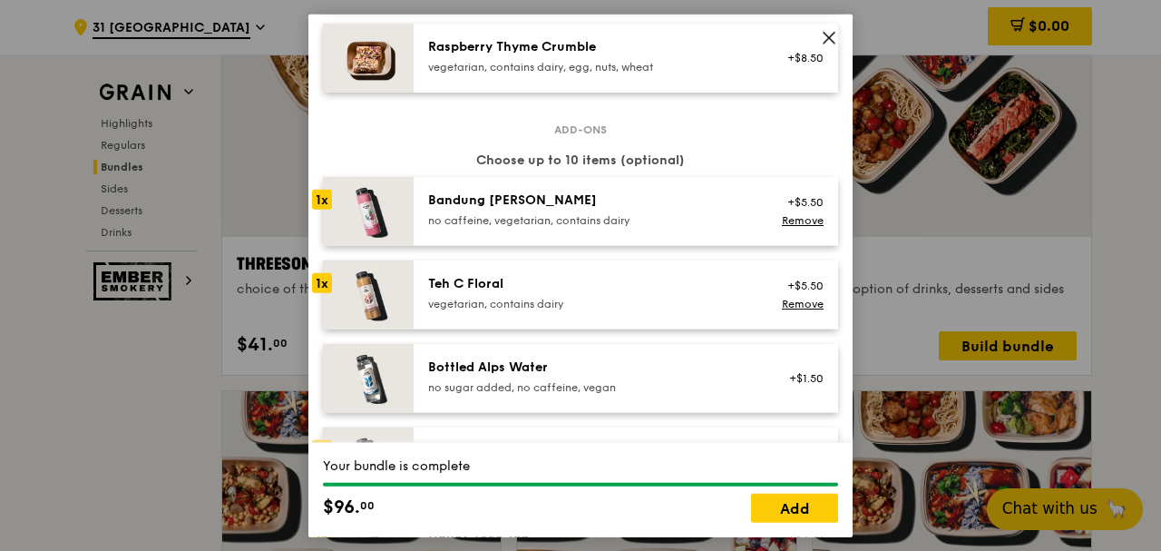
scroll to position [1699, 0]
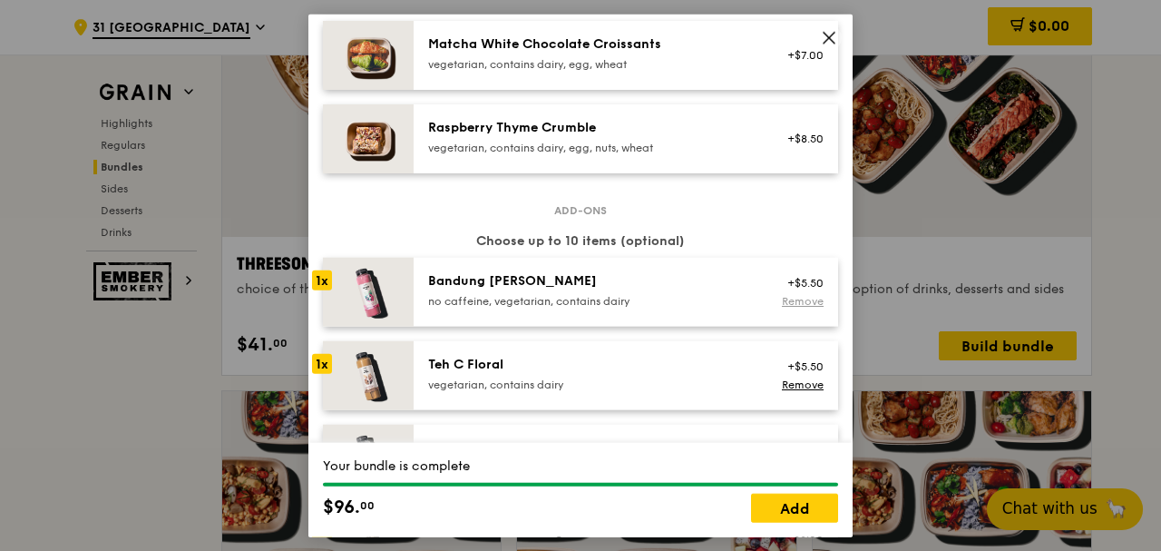
click at [782, 301] on link "Remove" at bounding box center [803, 300] width 42 height 13
click at [786, 374] on div "+$5.50 Remove" at bounding box center [800, 375] width 70 height 40
click at [786, 380] on link "Remove" at bounding box center [803, 383] width 42 height 13
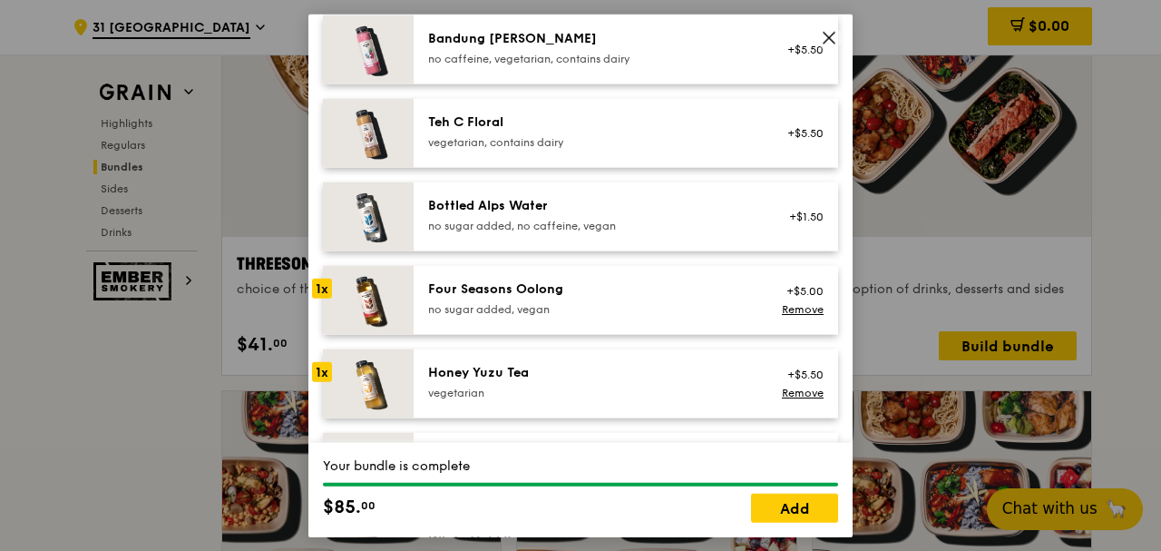
click at [796, 308] on link "Remove" at bounding box center [803, 308] width 42 height 13
click at [792, 393] on link "Remove" at bounding box center [803, 391] width 42 height 13
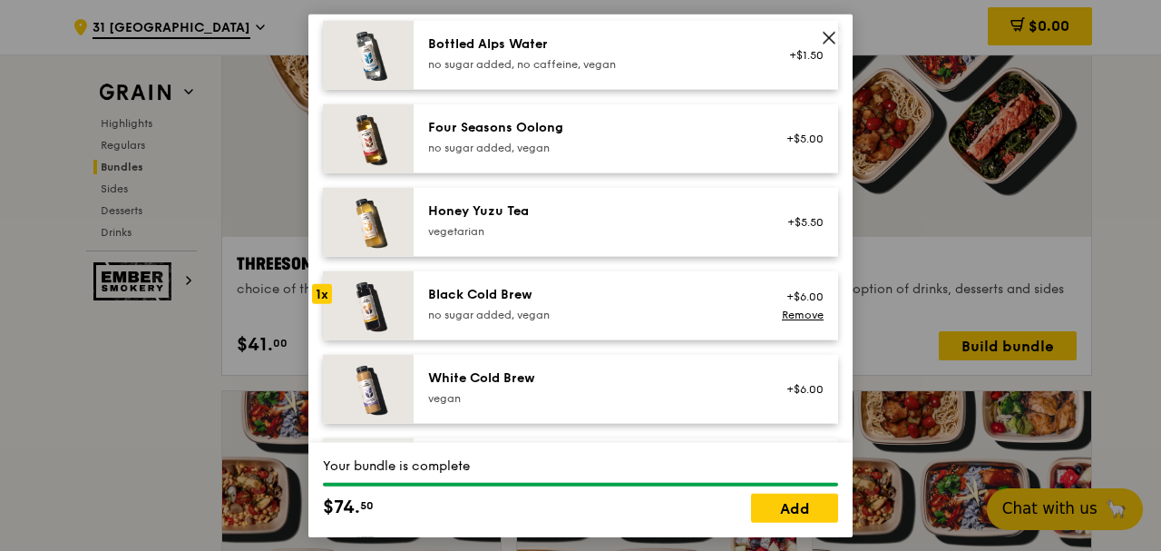
scroll to position [2092, 0]
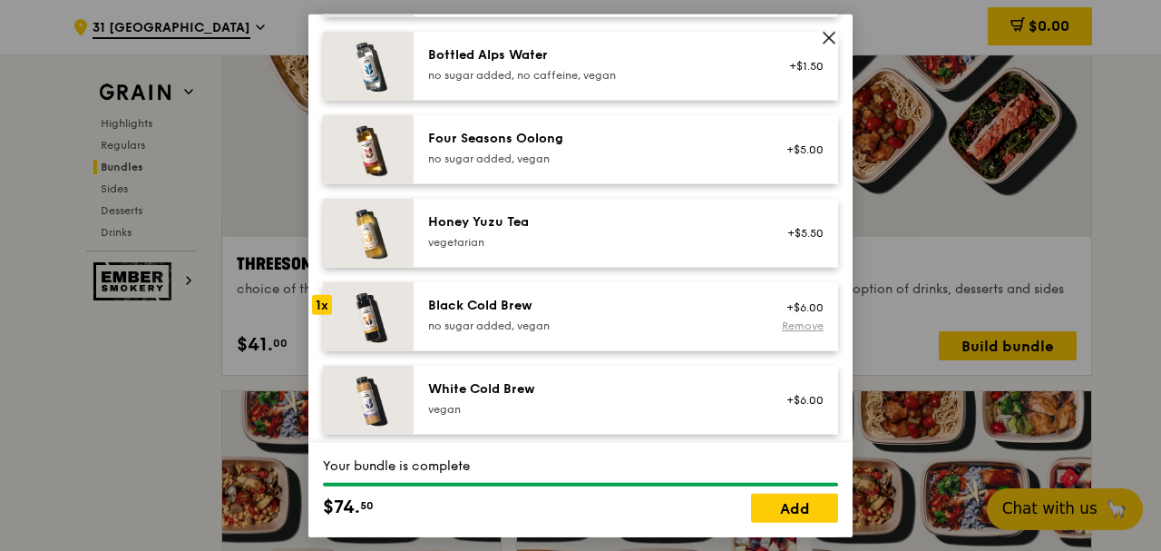
click at [787, 321] on link "Remove" at bounding box center [803, 324] width 42 height 13
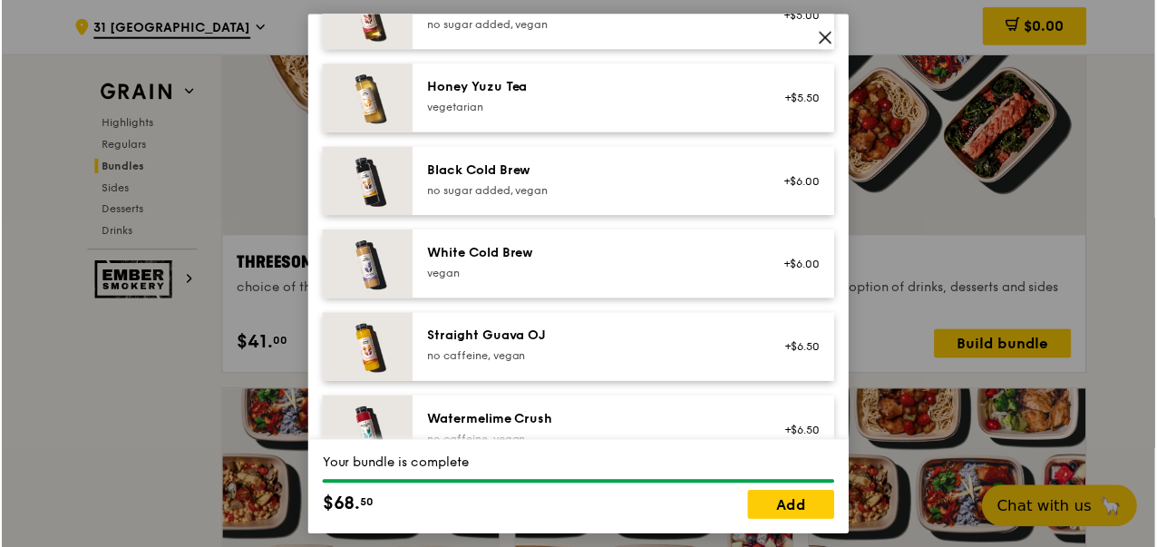
scroll to position [2263, 0]
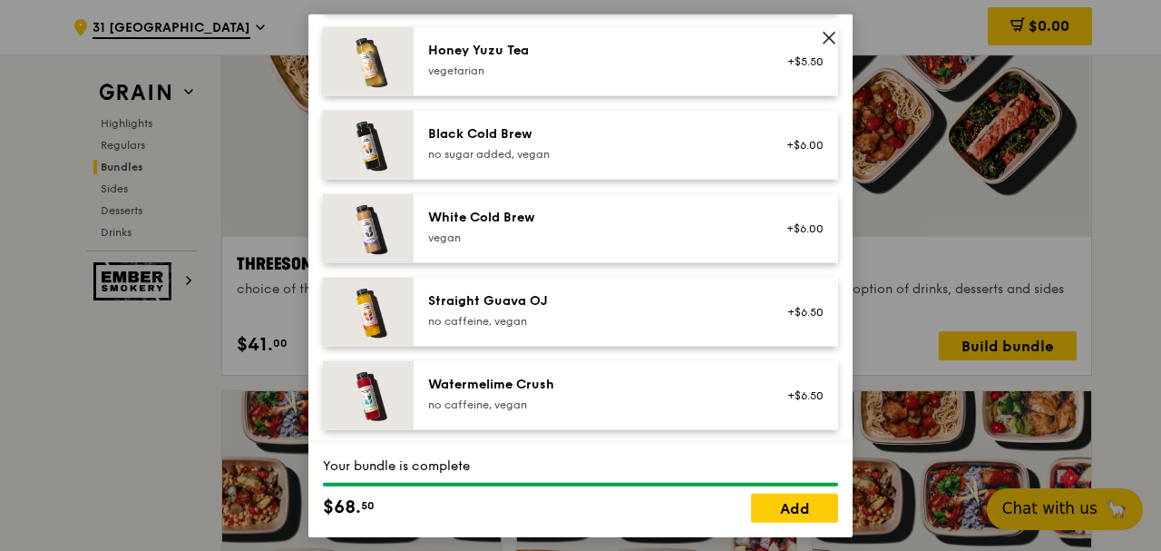
click at [826, 35] on icon at bounding box center [829, 37] width 16 height 16
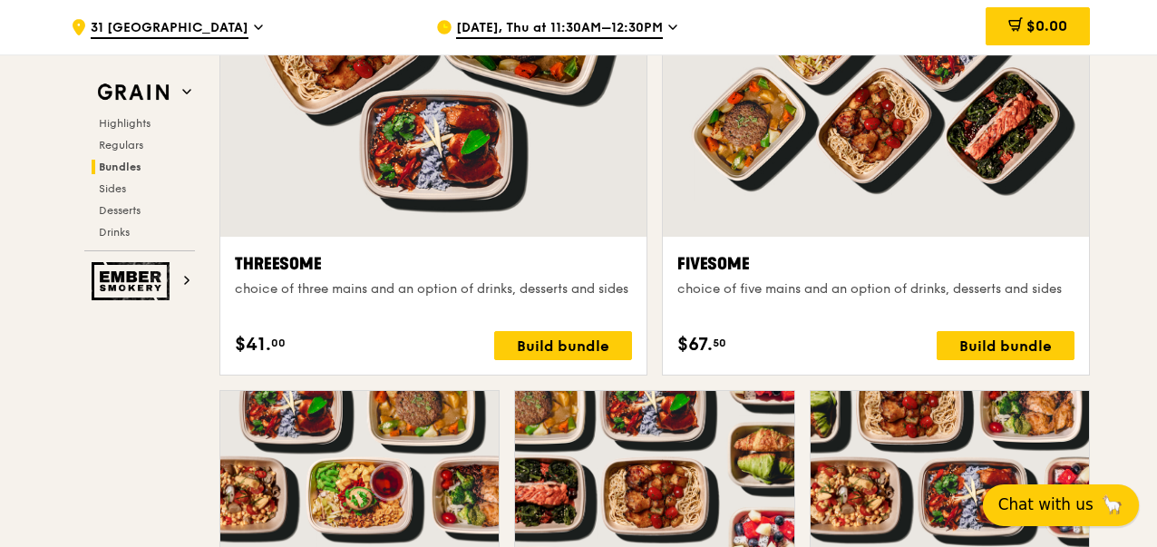
click at [1047, 500] on span "Chat with us" at bounding box center [1046, 504] width 95 height 23
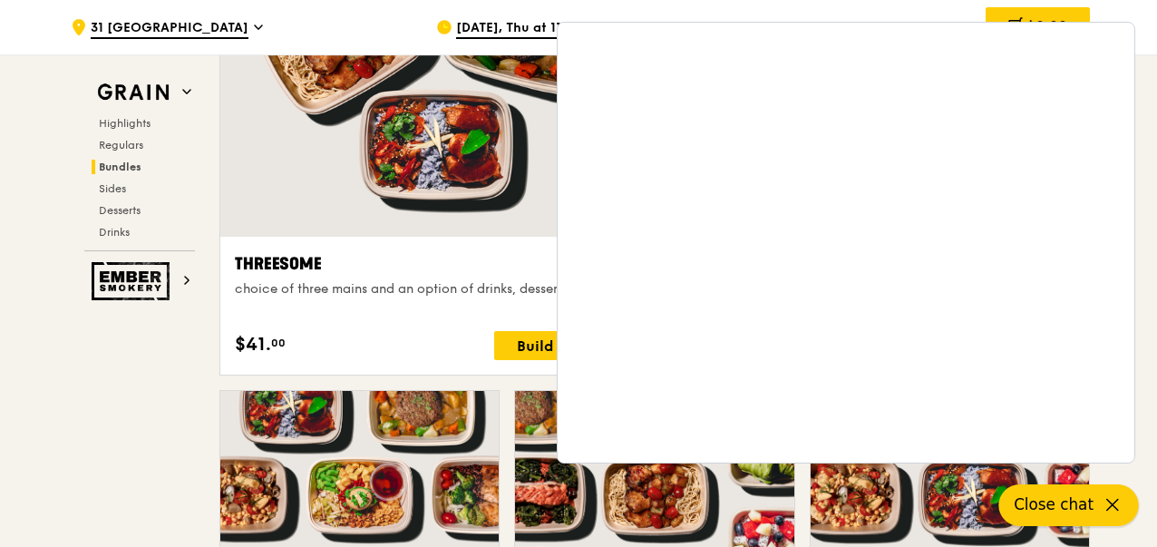
click at [1109, 503] on icon at bounding box center [1113, 505] width 22 height 22
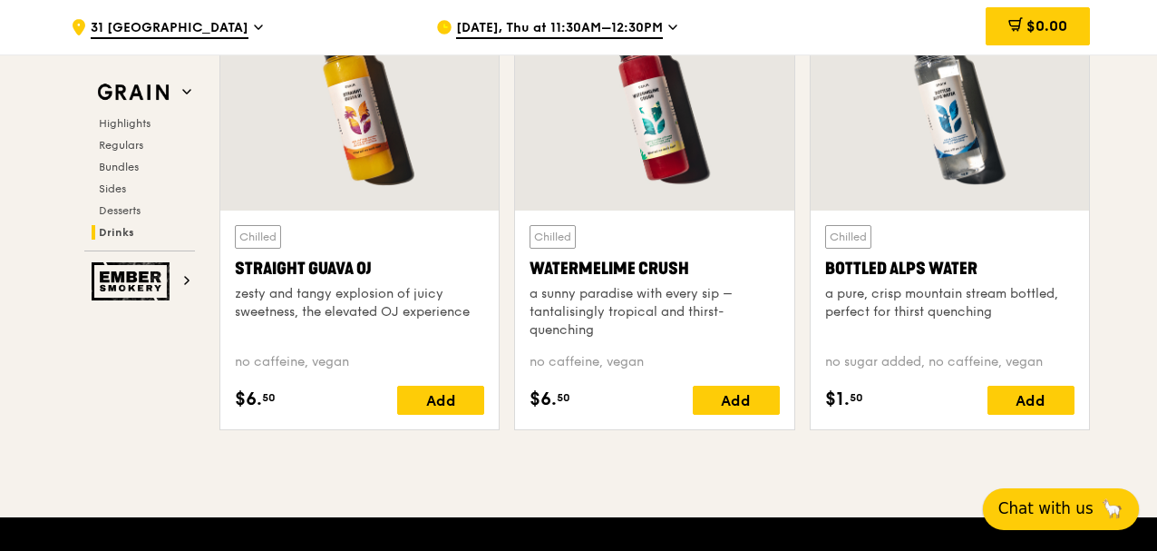
scroll to position [7642, 0]
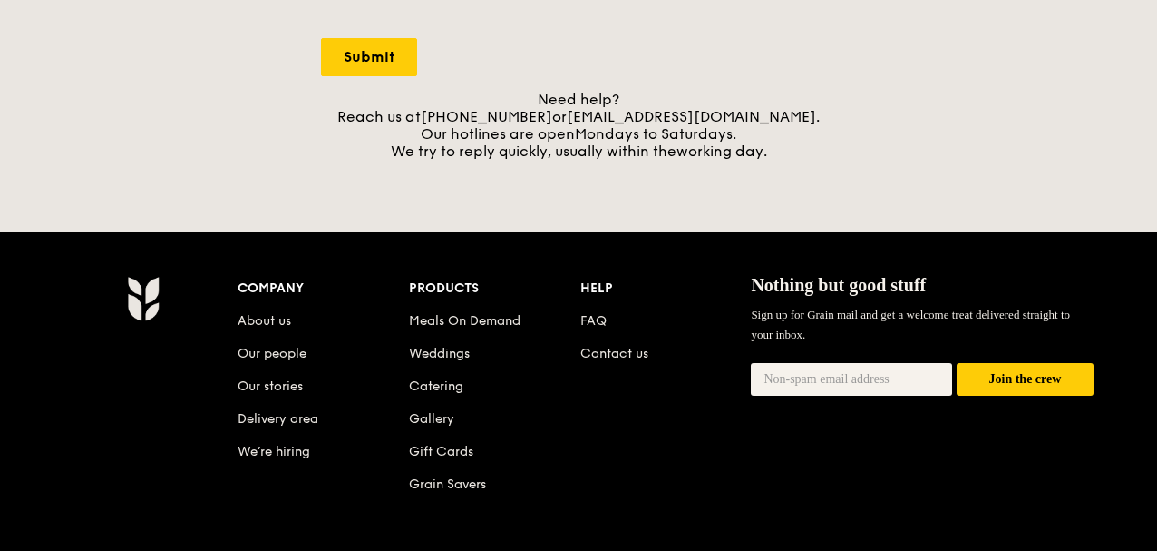
drag, startPoint x: 863, startPoint y: 209, endPoint x: 872, endPoint y: 239, distance: 31.3
click at [872, 239] on div "Grain logo Meals On Demand Weddings Catering Contact us Log in Contact us We lo…" at bounding box center [578, 5] width 1157 height 1462
